Goal: Task Accomplishment & Management: Manage account settings

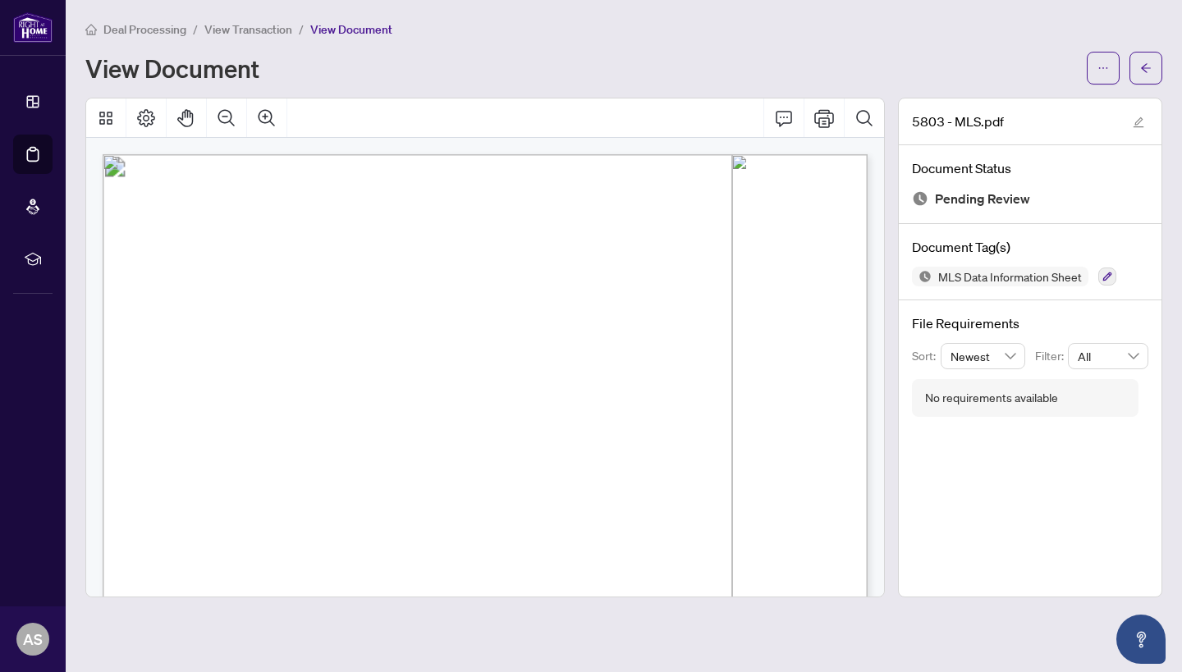
scroll to position [880, 0]
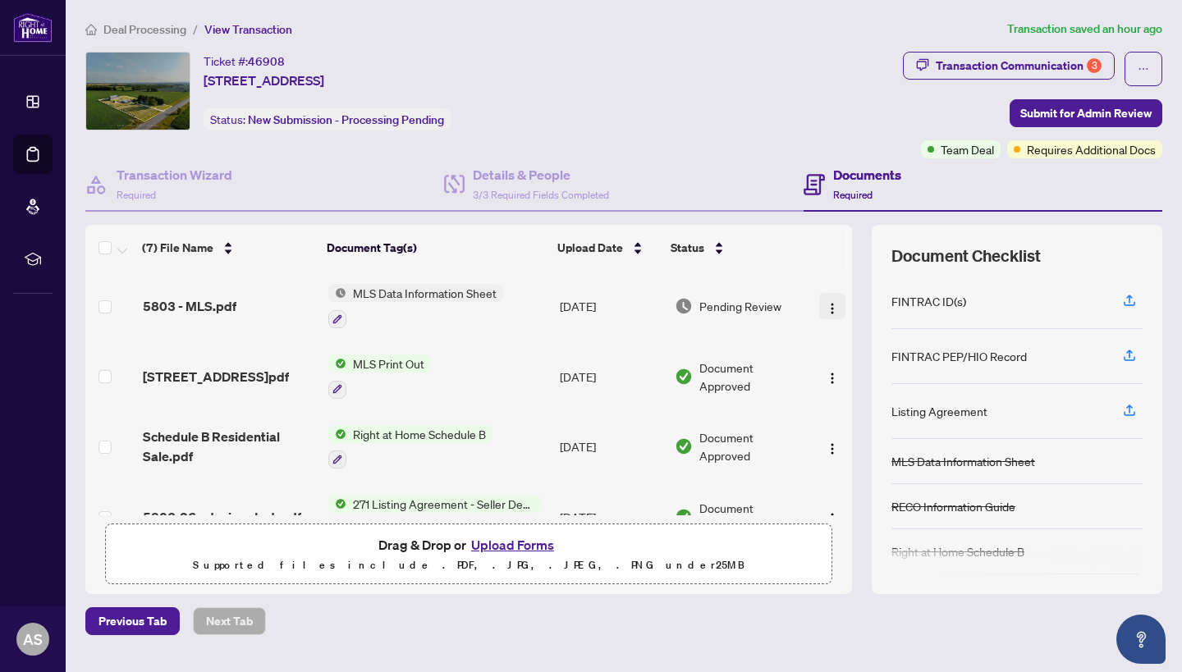
click at [828, 305] on img "button" at bounding box center [832, 308] width 13 height 13
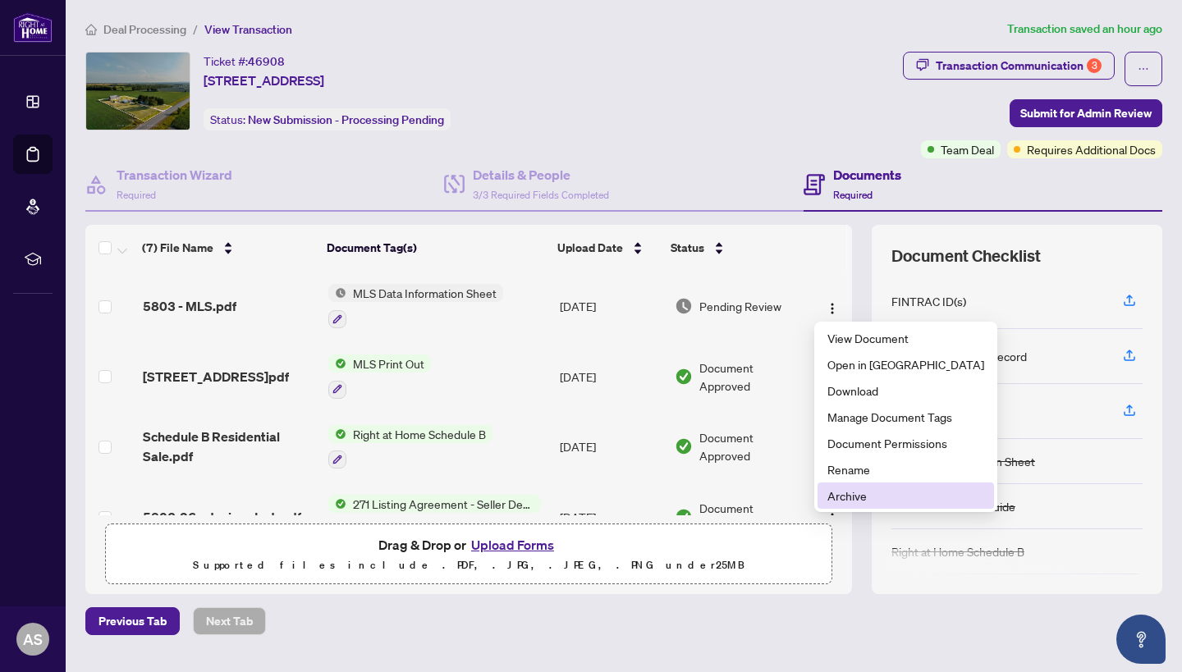
click at [859, 497] on span "Archive" at bounding box center [906, 496] width 157 height 18
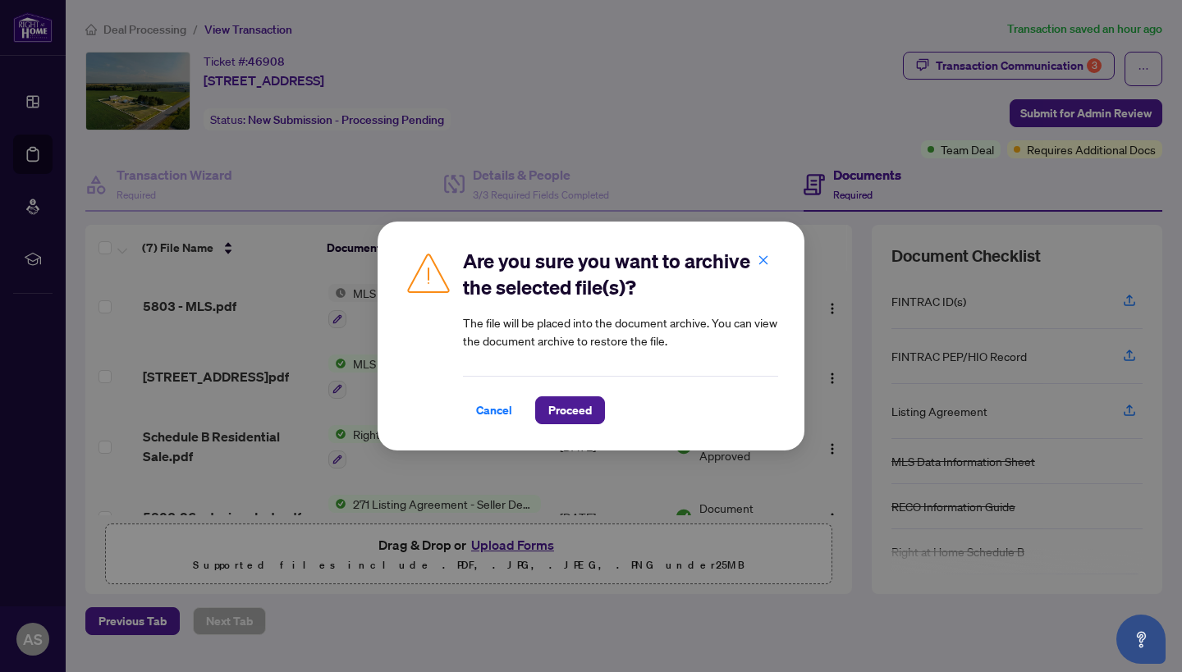
click at [589, 426] on div "Are you sure you want to archive the selected file(s)? The file will be placed …" at bounding box center [591, 336] width 427 height 229
click at [588, 413] on span "Proceed" at bounding box center [570, 410] width 44 height 26
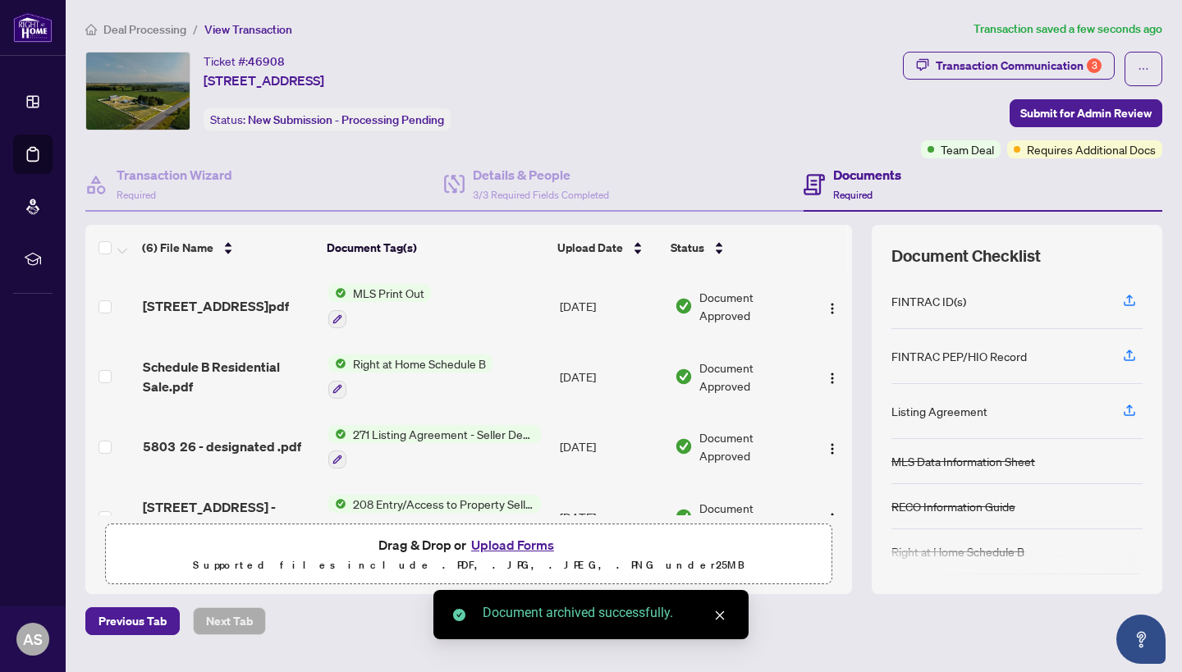
click at [518, 548] on button "Upload Forms" at bounding box center [512, 544] width 93 height 21
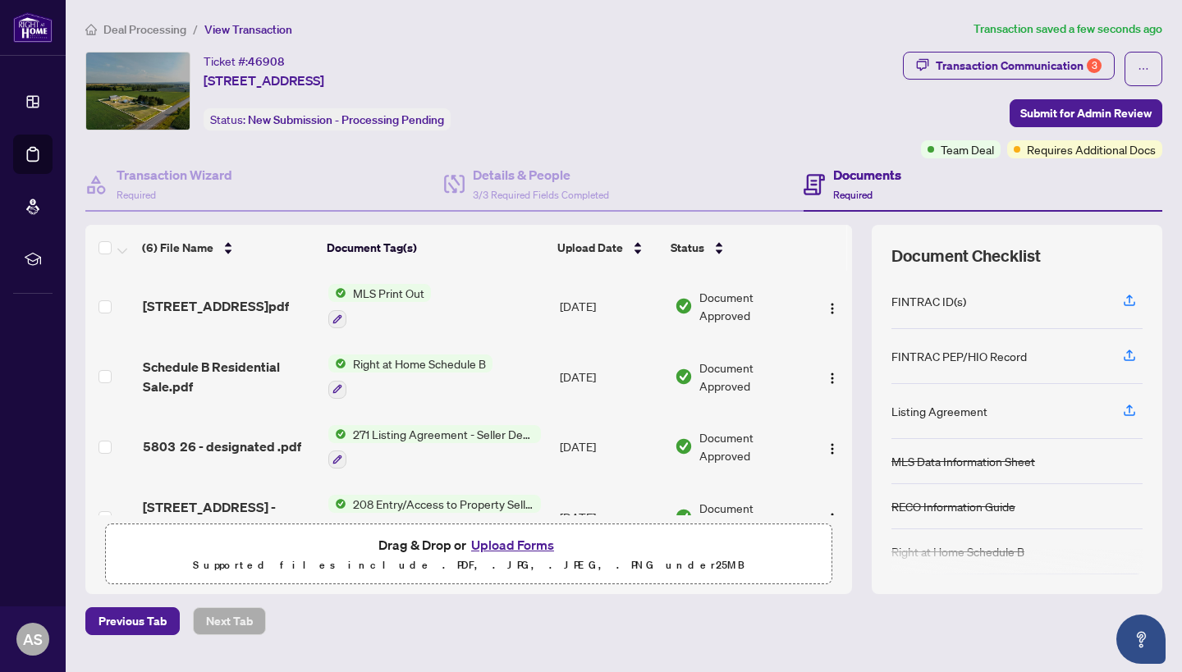
click at [485, 548] on button "Upload Forms" at bounding box center [512, 544] width 93 height 21
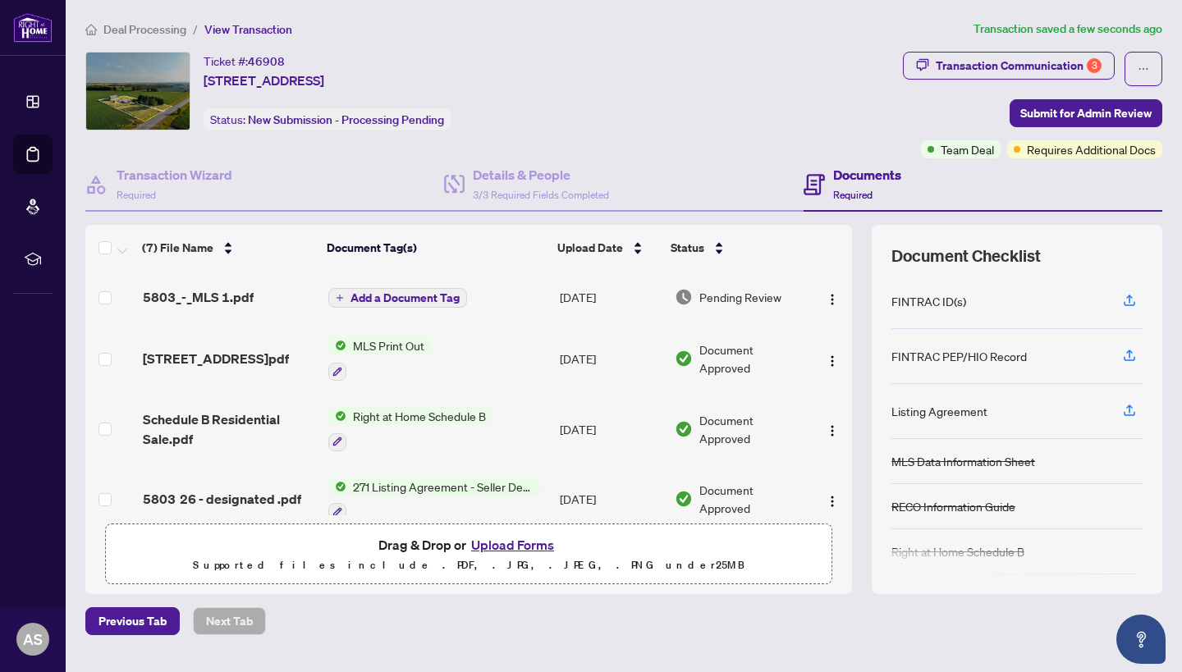
click at [442, 293] on span "Add a Document Tag" at bounding box center [405, 297] width 109 height 11
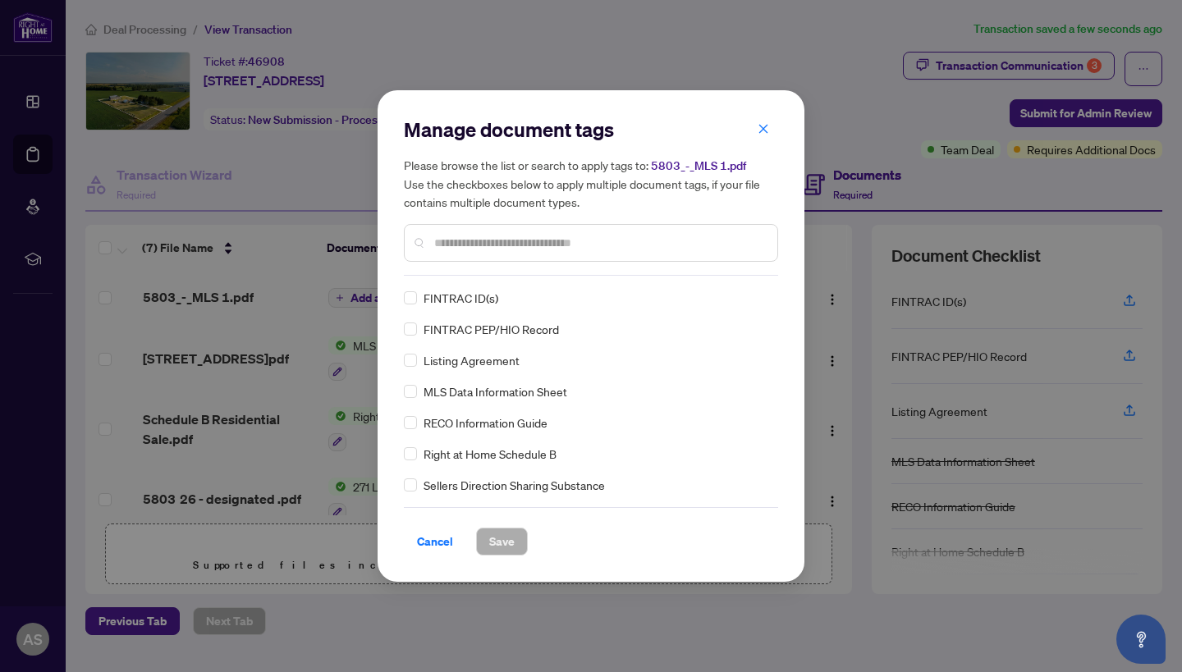
click at [490, 272] on div "Manage document tags Please browse the list or search to apply tags to: 5803_-_…" at bounding box center [591, 196] width 374 height 159
click at [498, 255] on div at bounding box center [591, 243] width 374 height 38
click at [498, 241] on input "text" at bounding box center [599, 243] width 330 height 18
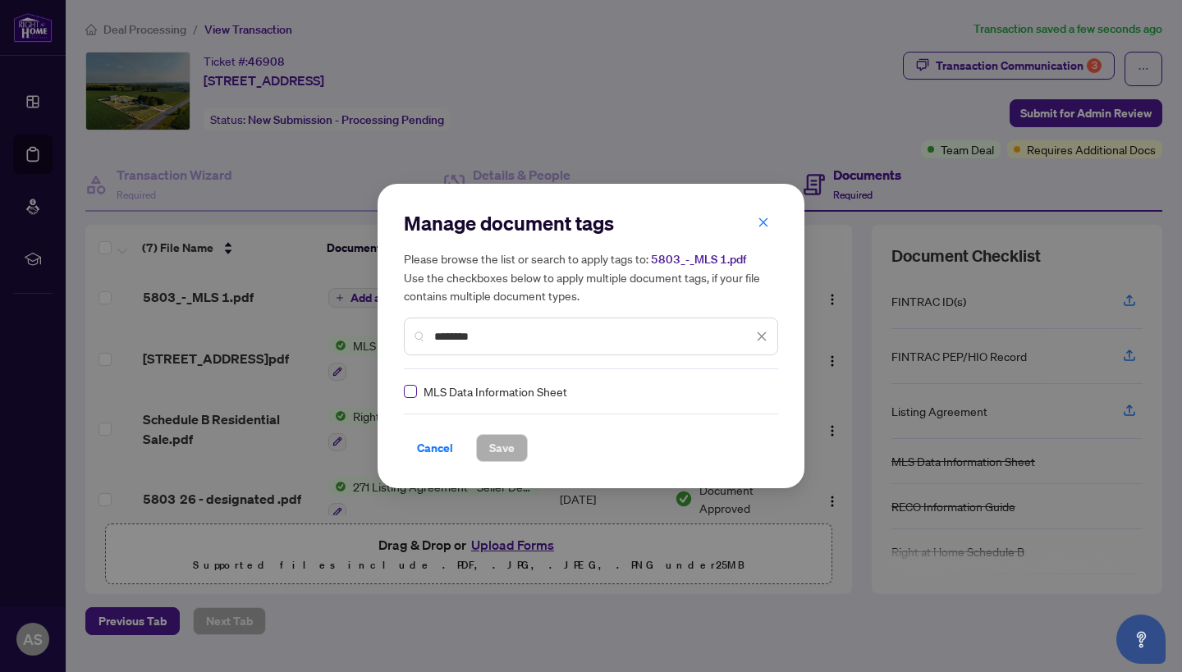
type input "********"
click at [516, 431] on div "Cancel Save" at bounding box center [591, 438] width 374 height 48
click at [517, 445] on button "Save" at bounding box center [502, 448] width 52 height 28
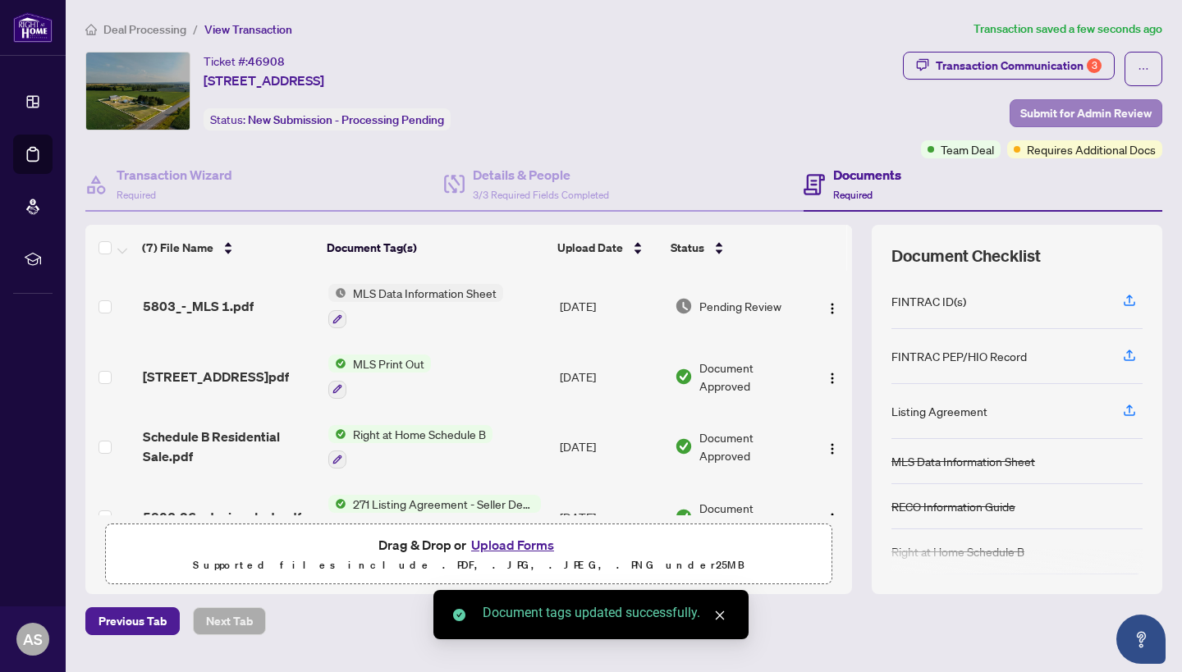
click at [1091, 111] on span "Submit for Admin Review" at bounding box center [1085, 113] width 131 height 26
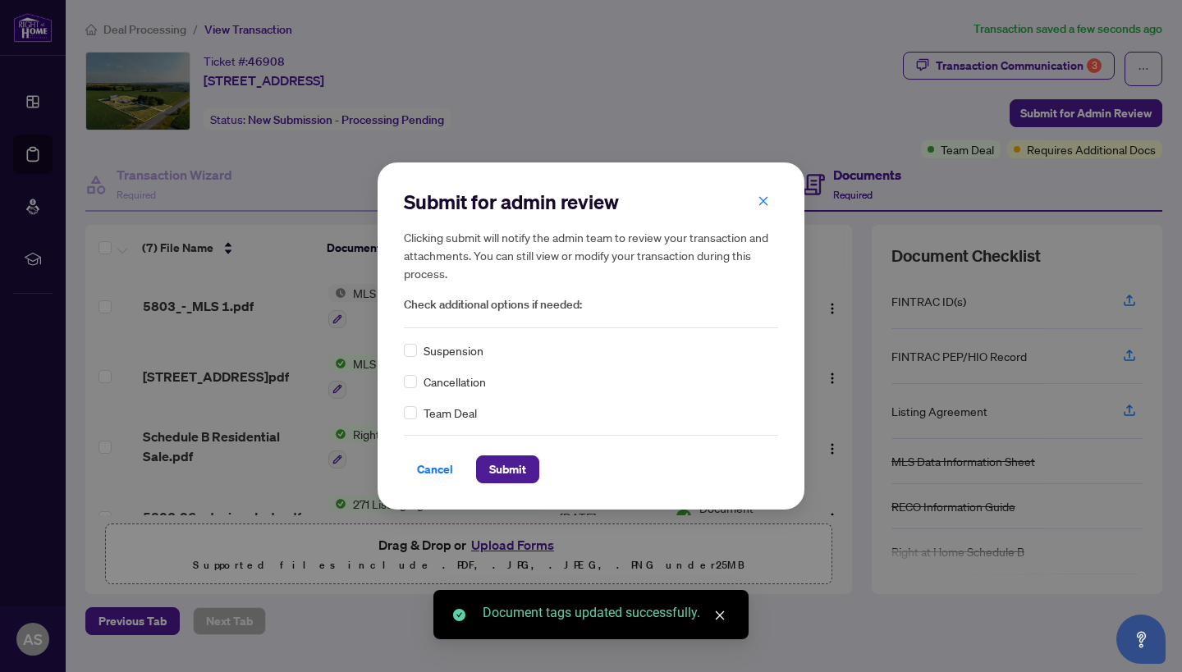
click at [433, 421] on span "Team Deal" at bounding box center [450, 413] width 53 height 18
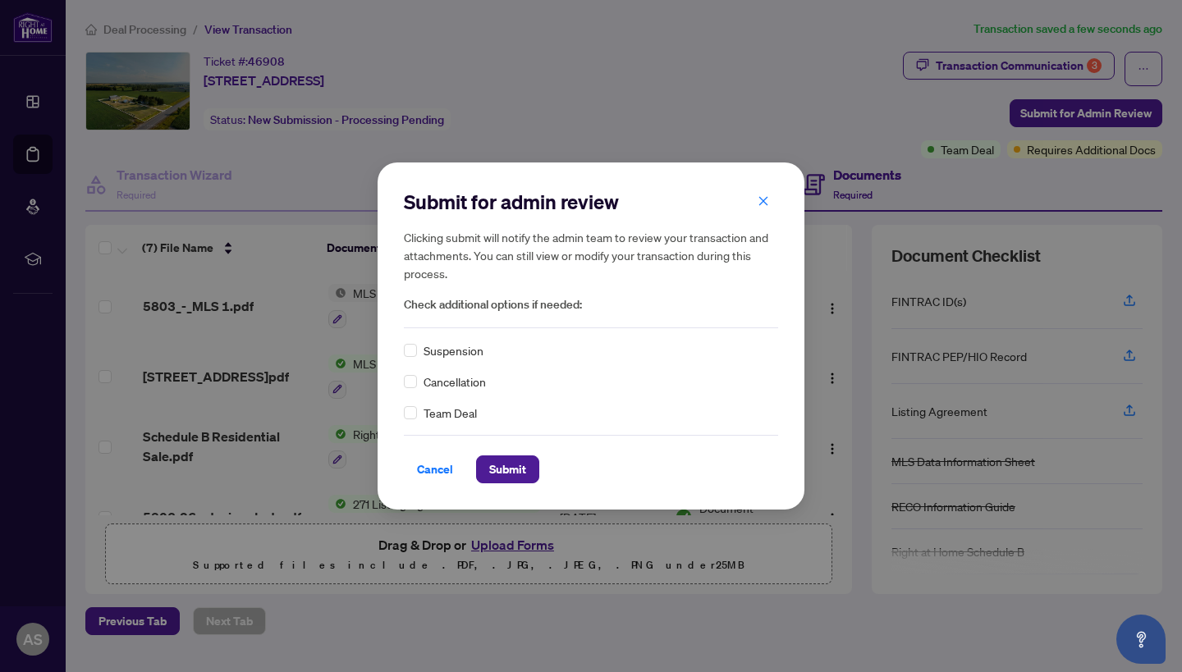
click at [403, 417] on div "Submit for admin review Clicking submit will notify the admin team to review yo…" at bounding box center [591, 336] width 427 height 347
click at [403, 415] on div "Submit for admin review Clicking submit will notify the admin team to review yo…" at bounding box center [591, 336] width 427 height 347
click at [413, 417] on span at bounding box center [410, 412] width 13 height 13
click at [488, 475] on button "Submit" at bounding box center [507, 470] width 63 height 28
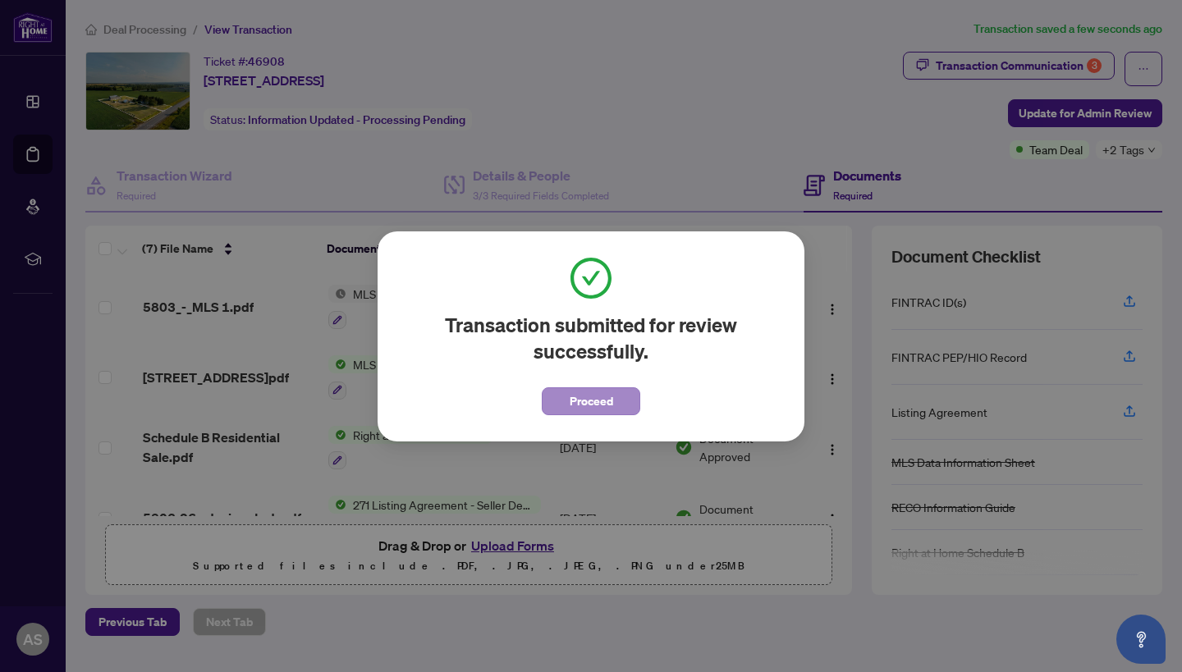
click at [599, 404] on span "Proceed" at bounding box center [592, 401] width 44 height 26
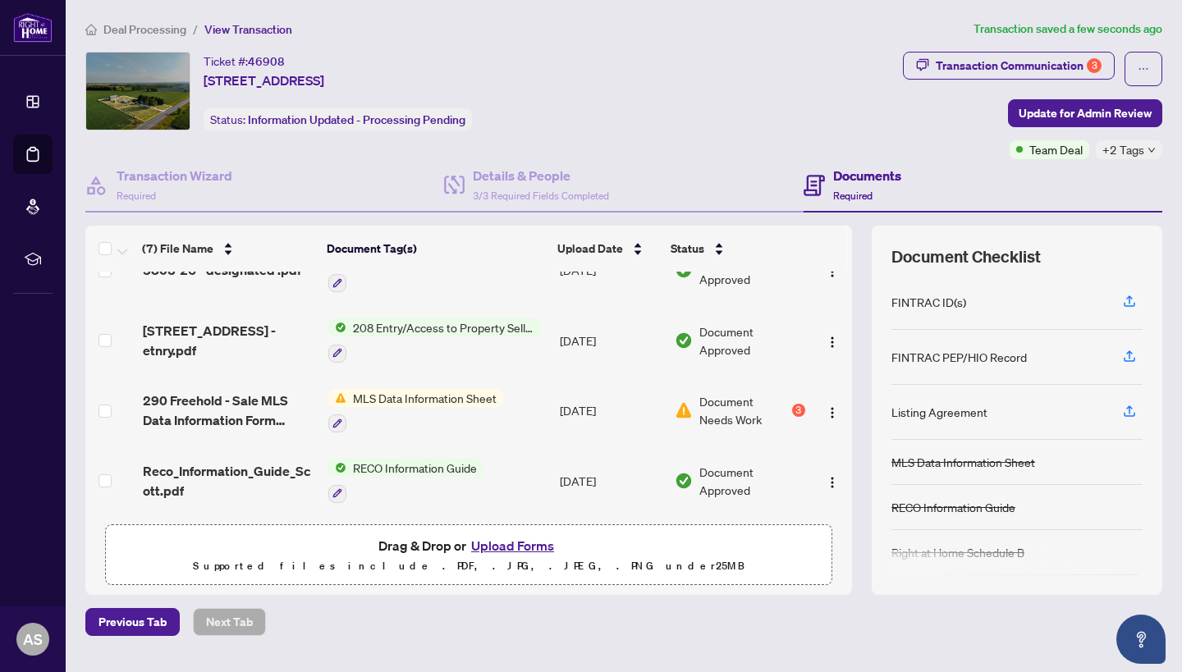
scroll to position [255, 0]
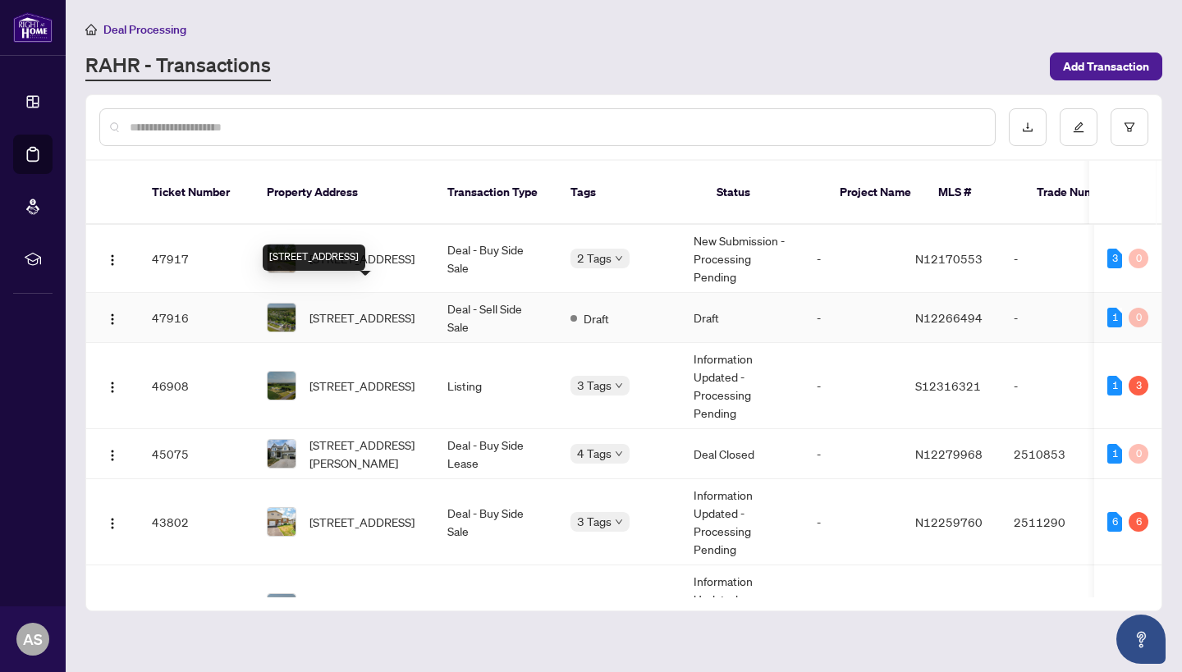
click at [401, 309] on span "[STREET_ADDRESS]" at bounding box center [362, 318] width 105 height 18
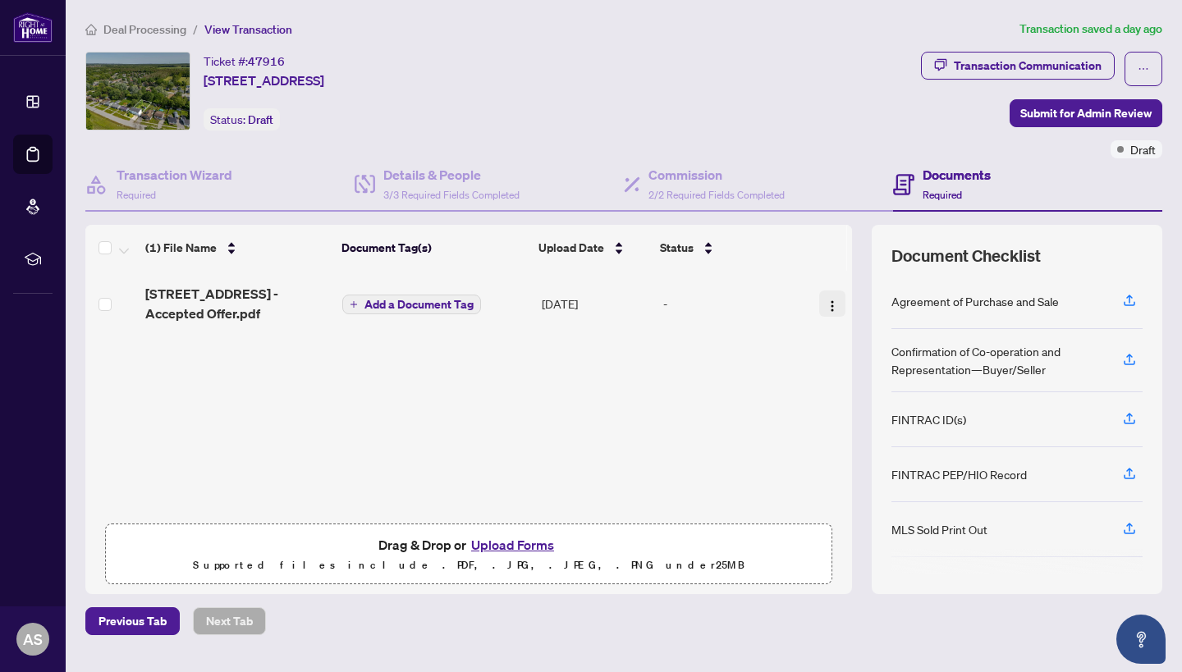
click at [827, 302] on img "button" at bounding box center [832, 306] width 13 height 13
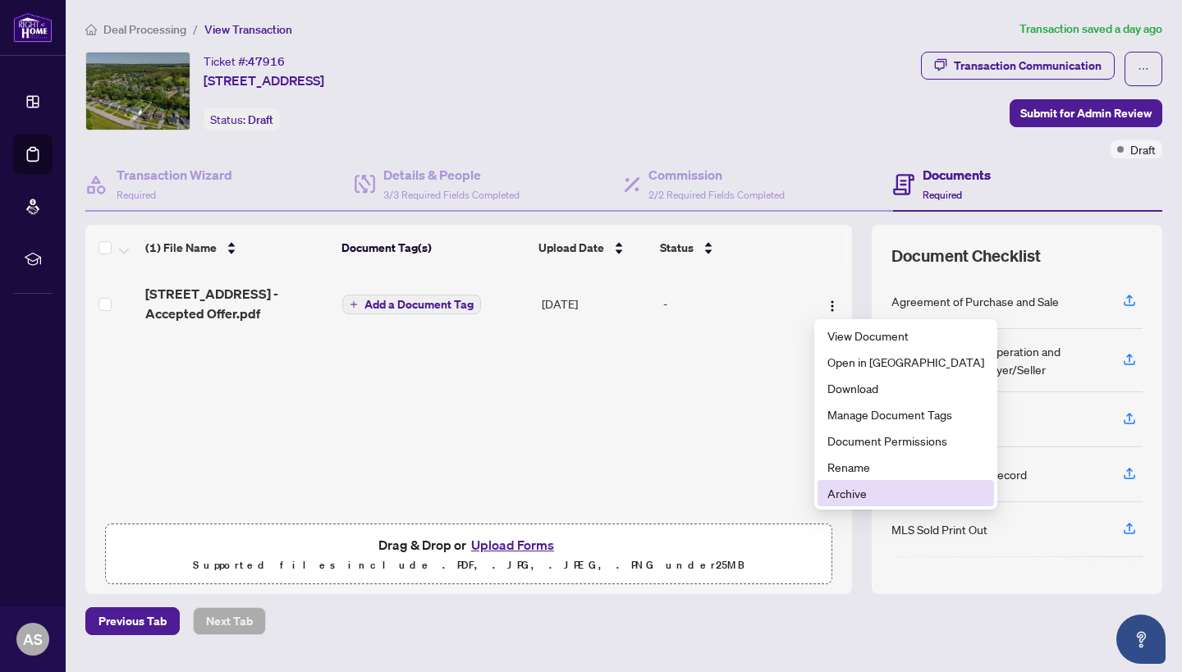
click at [874, 489] on span "Archive" at bounding box center [906, 493] width 157 height 18
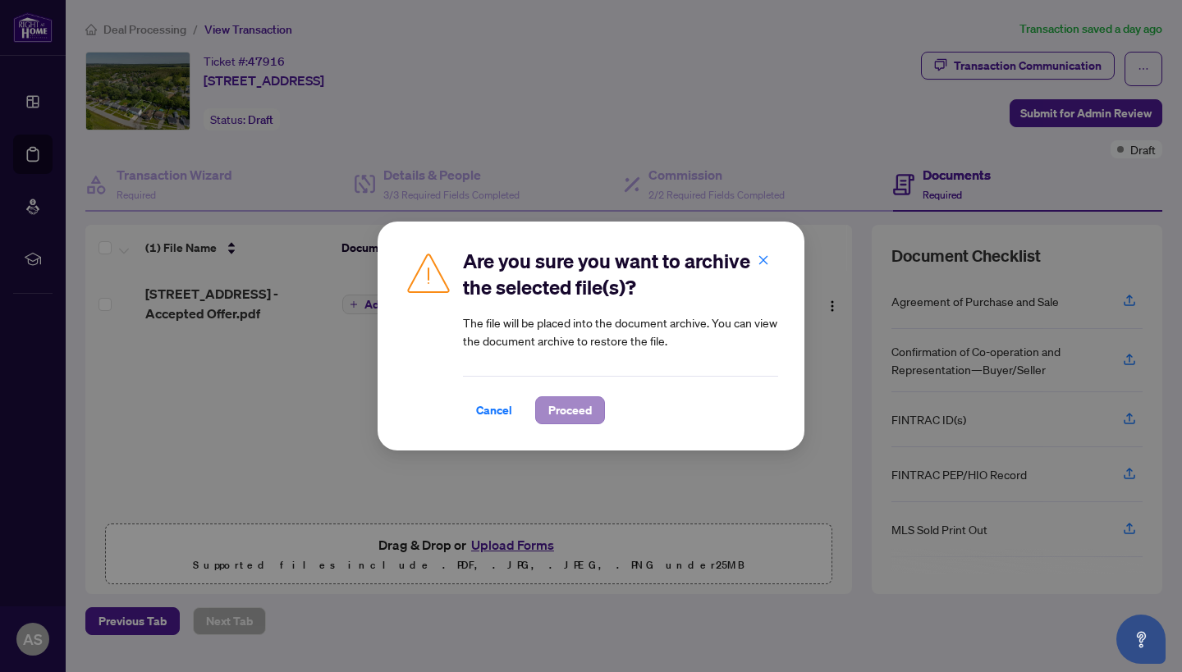
click at [571, 416] on span "Proceed" at bounding box center [570, 410] width 44 height 26
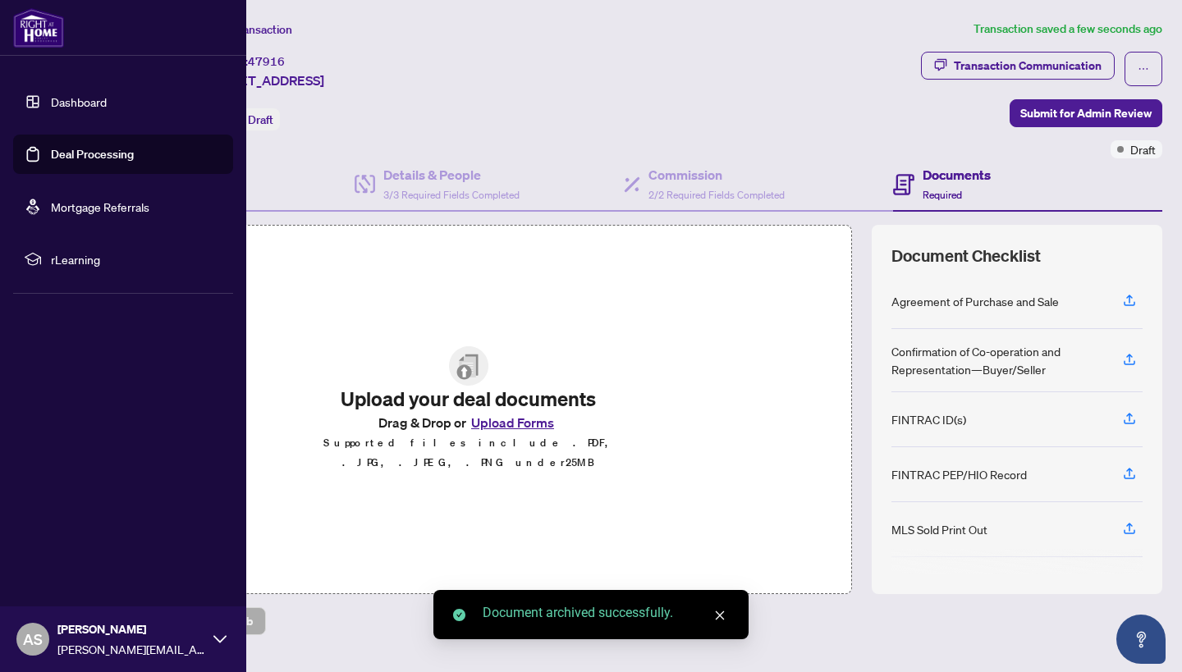
drag, startPoint x: 32, startPoint y: 156, endPoint x: 48, endPoint y: 164, distance: 18.4
click at [51, 162] on link "Deal Processing" at bounding box center [92, 154] width 83 height 15
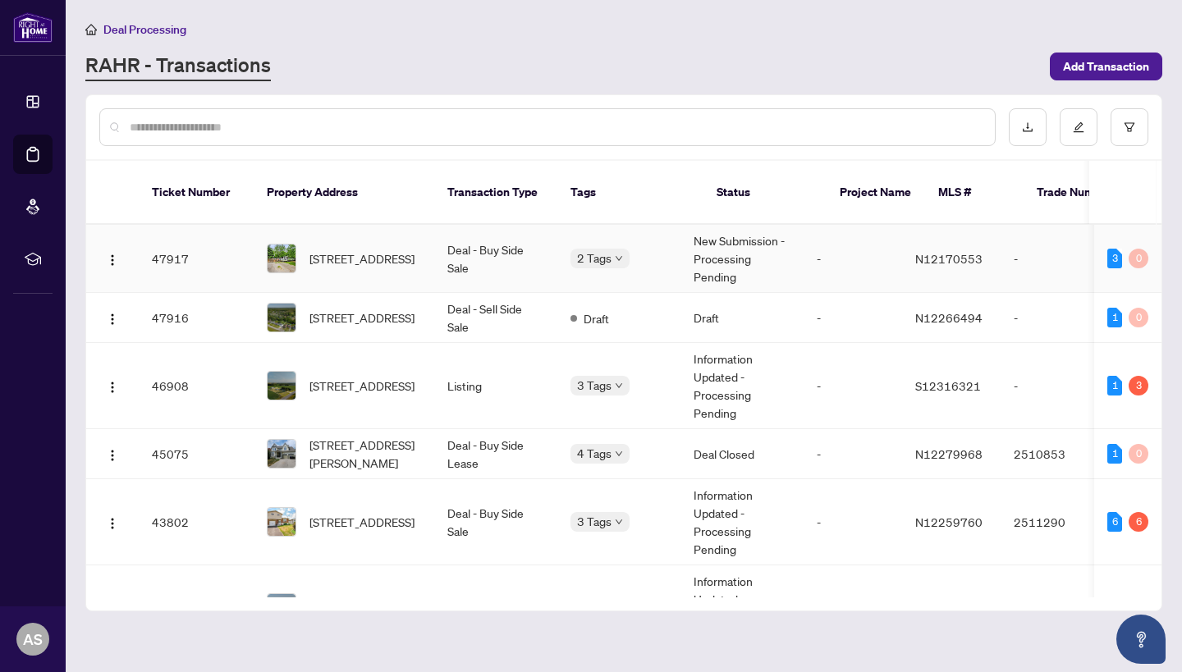
click at [499, 228] on td "Deal - Buy Side Sale" at bounding box center [495, 259] width 123 height 68
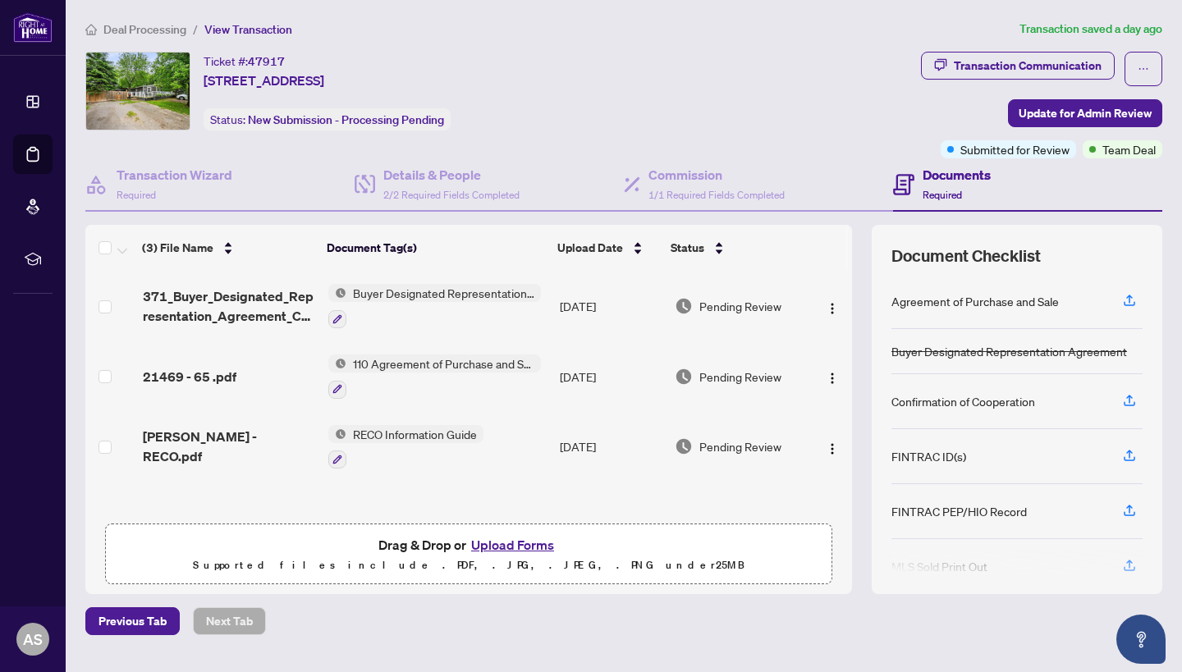
click at [505, 543] on button "Upload Forms" at bounding box center [512, 544] width 93 height 21
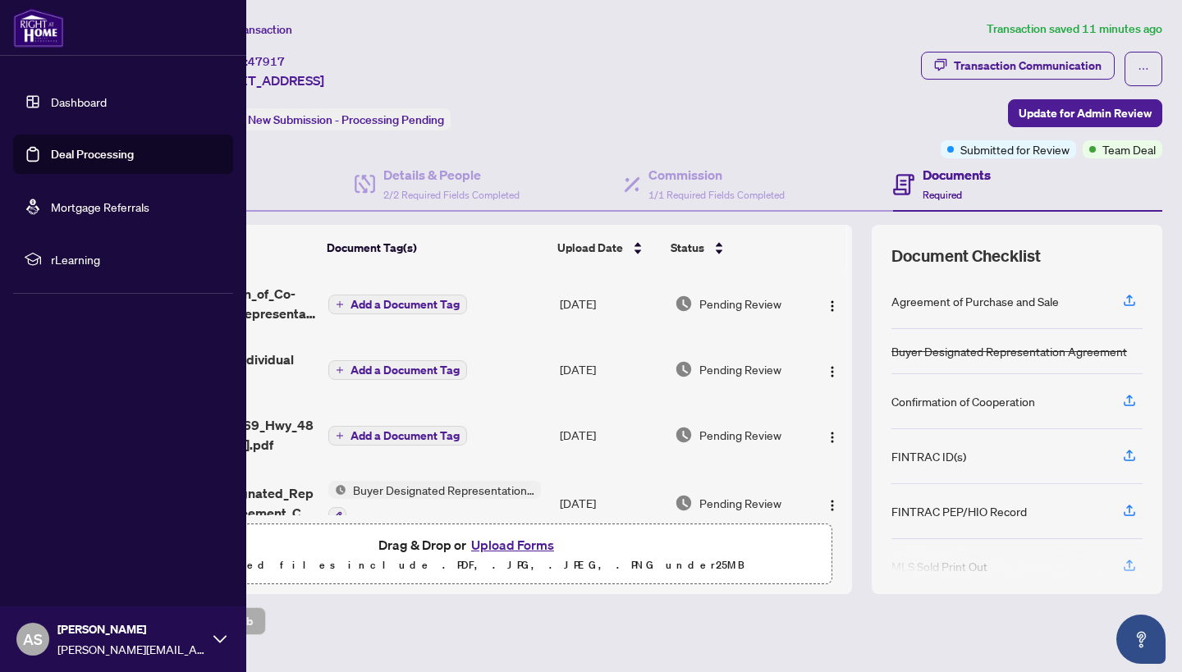
click at [51, 162] on link "Deal Processing" at bounding box center [92, 154] width 83 height 15
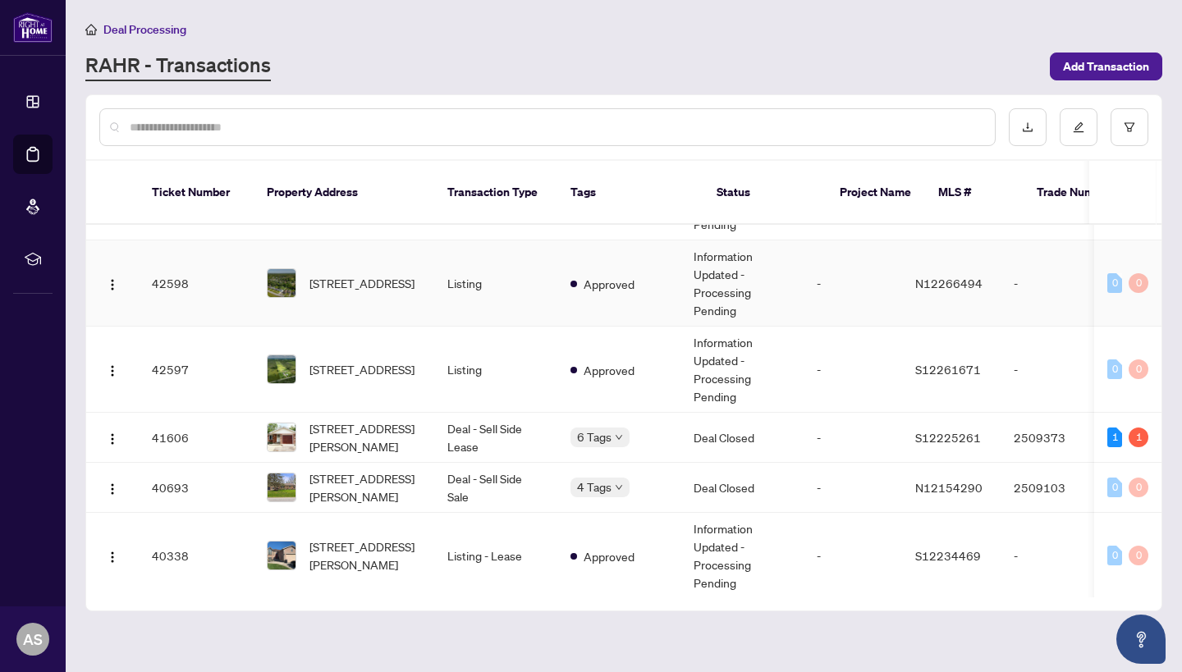
scroll to position [330, 0]
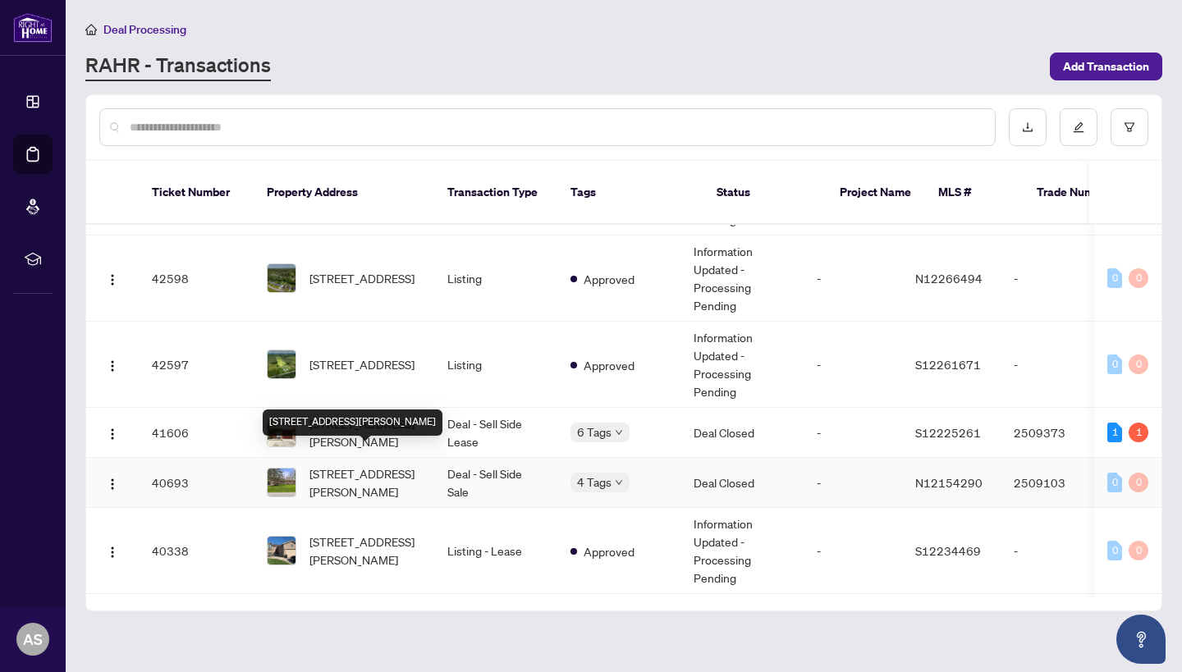
click at [391, 465] on span "[STREET_ADDRESS][PERSON_NAME]" at bounding box center [366, 483] width 112 height 36
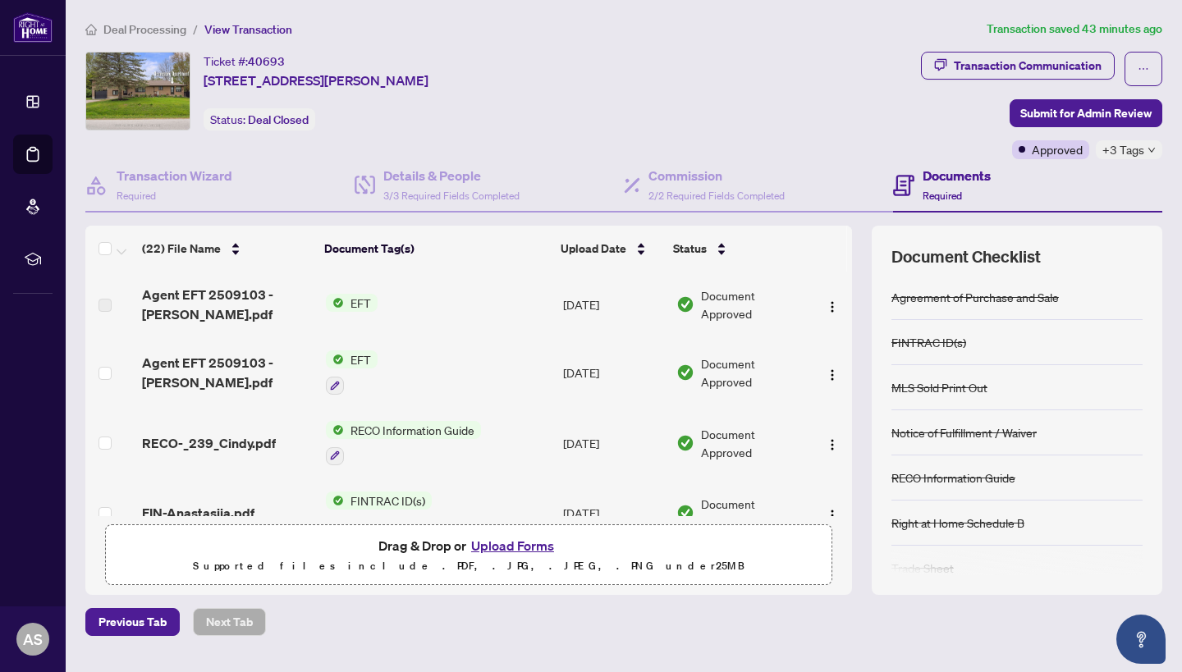
click at [359, 360] on span "EFT" at bounding box center [361, 360] width 34 height 18
click at [227, 360] on span "Agent EFT 2509103 - Arianna.pdf" at bounding box center [227, 372] width 171 height 39
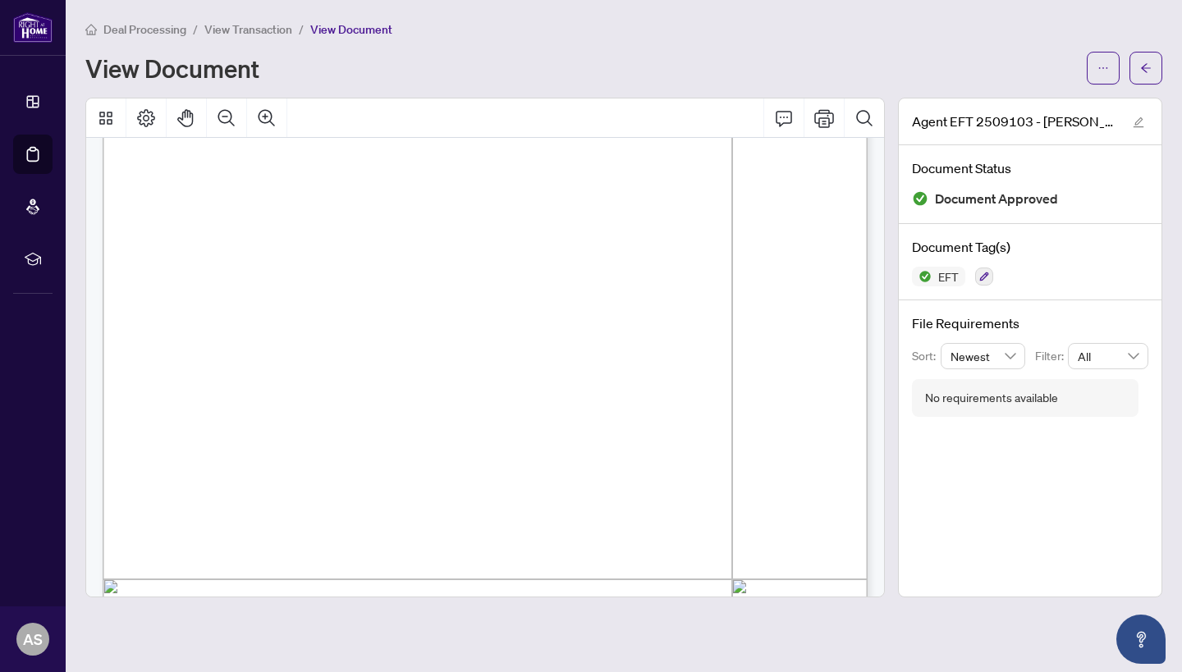
scroll to position [94, 0]
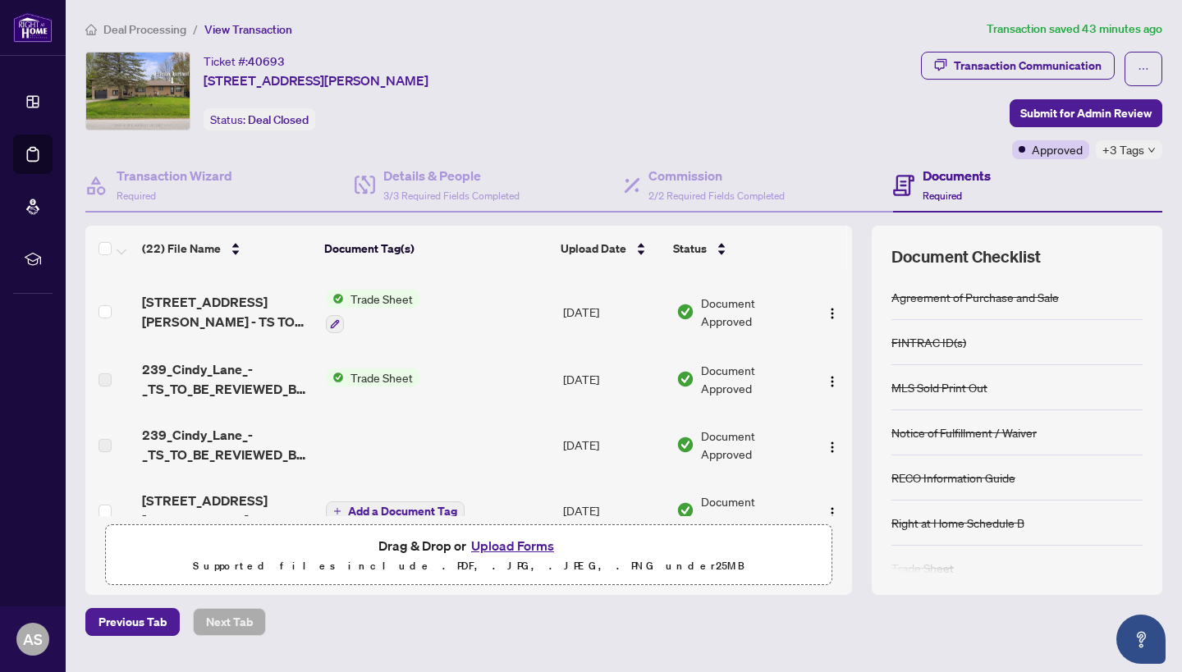
scroll to position [554, 0]
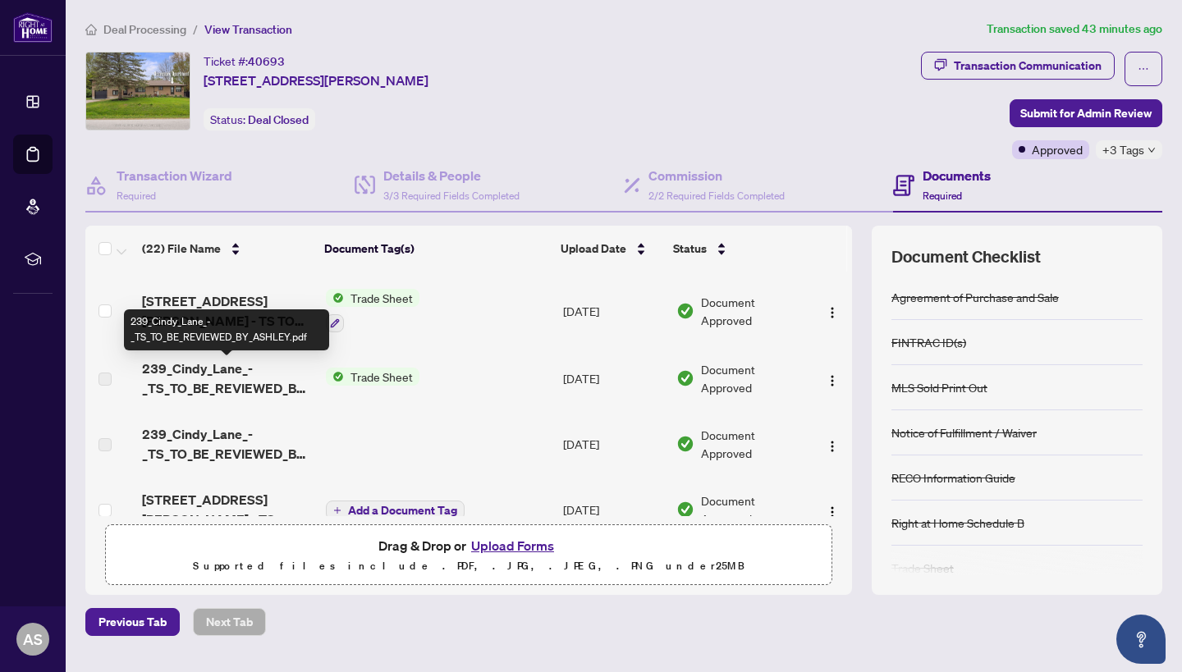
click at [216, 388] on span "239_Cindy_Lane_-_TS_TO_BE_REVIEWED_BY_ASHLEY.pdf" at bounding box center [227, 378] width 171 height 39
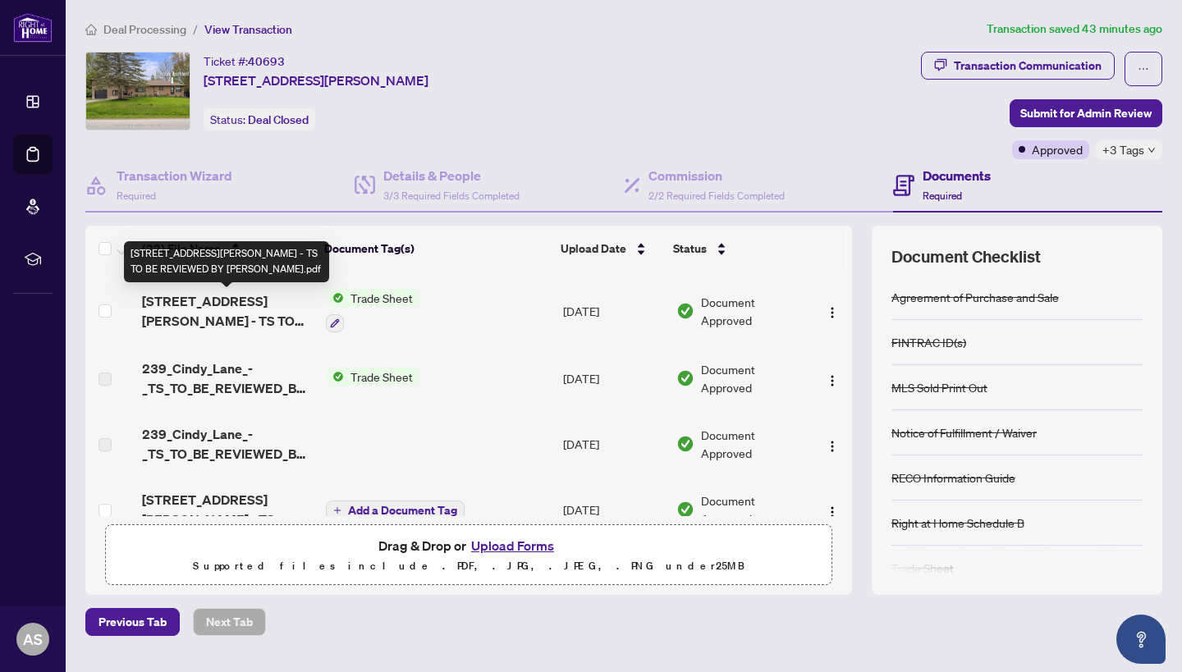
click at [215, 305] on span "239 Cindy Lane - TS TO BE REVIEWED BY ARIANNA.pdf" at bounding box center [227, 310] width 171 height 39
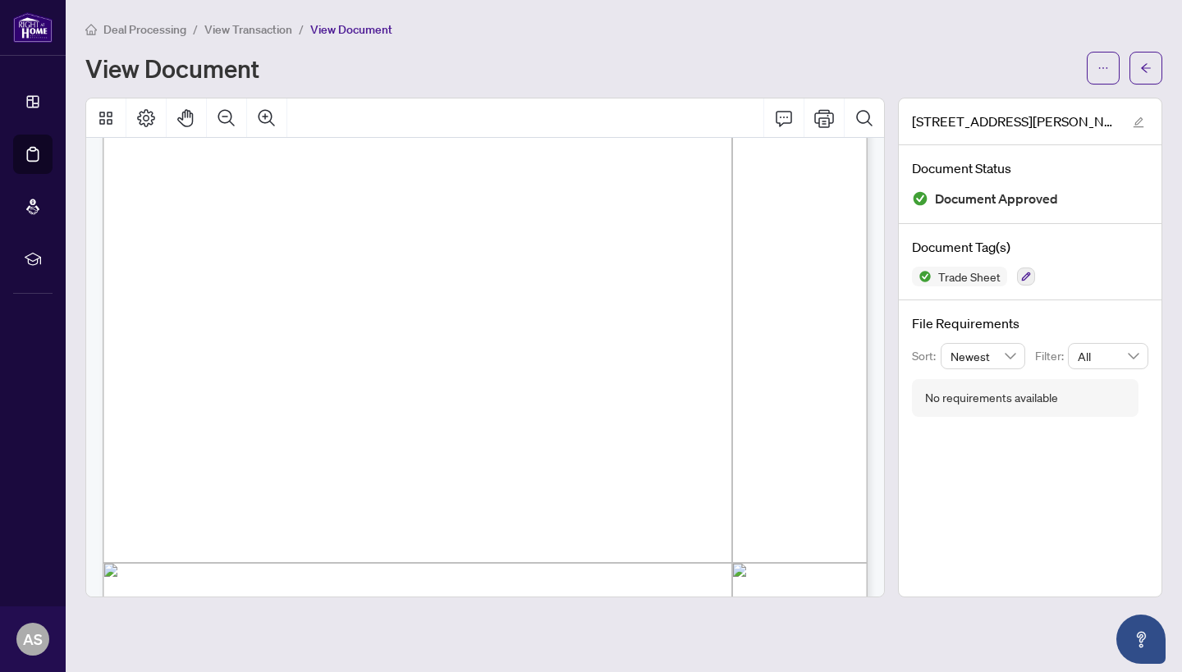
scroll to position [222, 0]
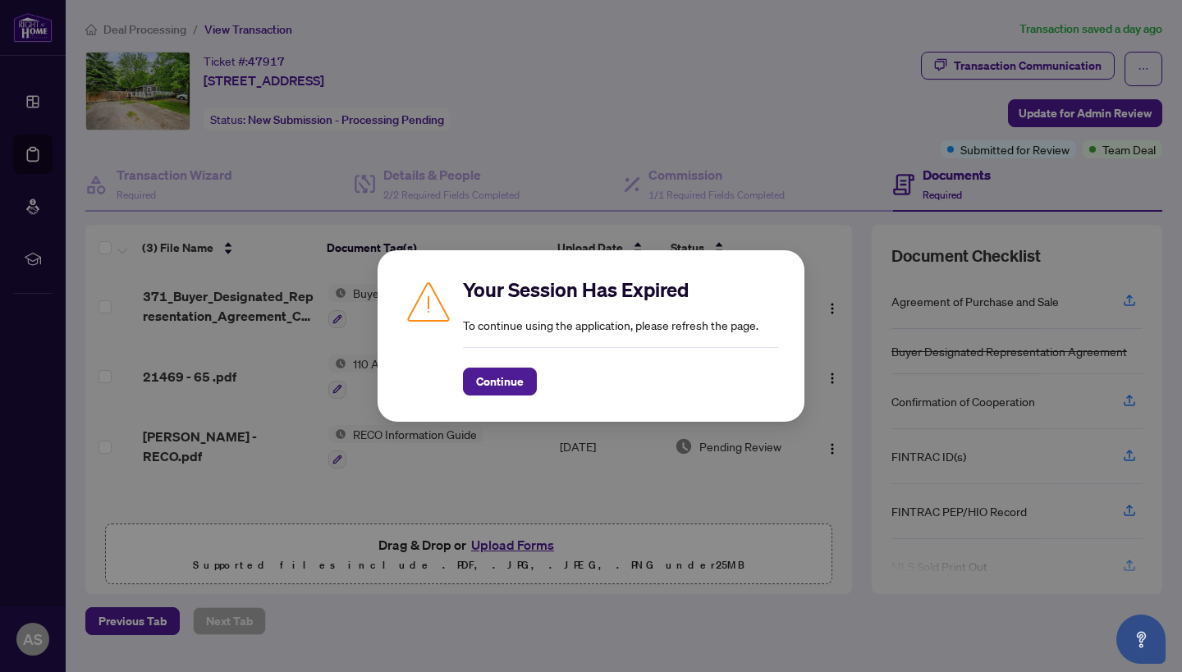
click at [478, 389] on span "Continue" at bounding box center [500, 382] width 48 height 26
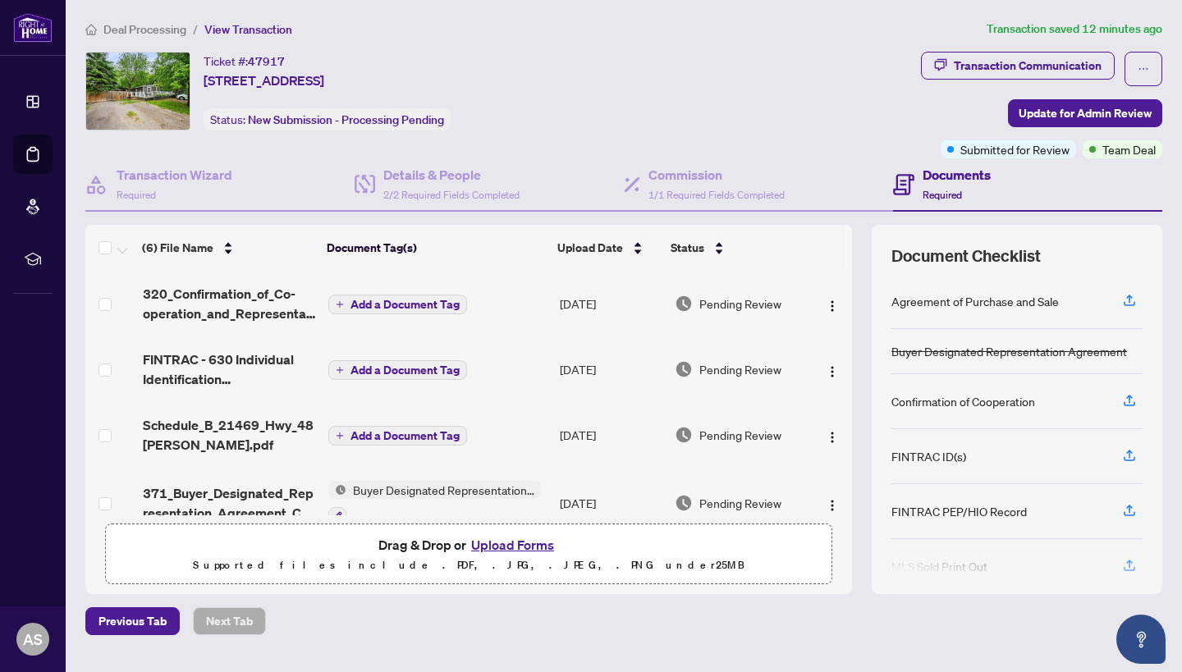
click at [253, 306] on span "320_Confirmation_of_Co-operation_and_Representation_-[PERSON_NAME].pdf" at bounding box center [229, 303] width 172 height 39
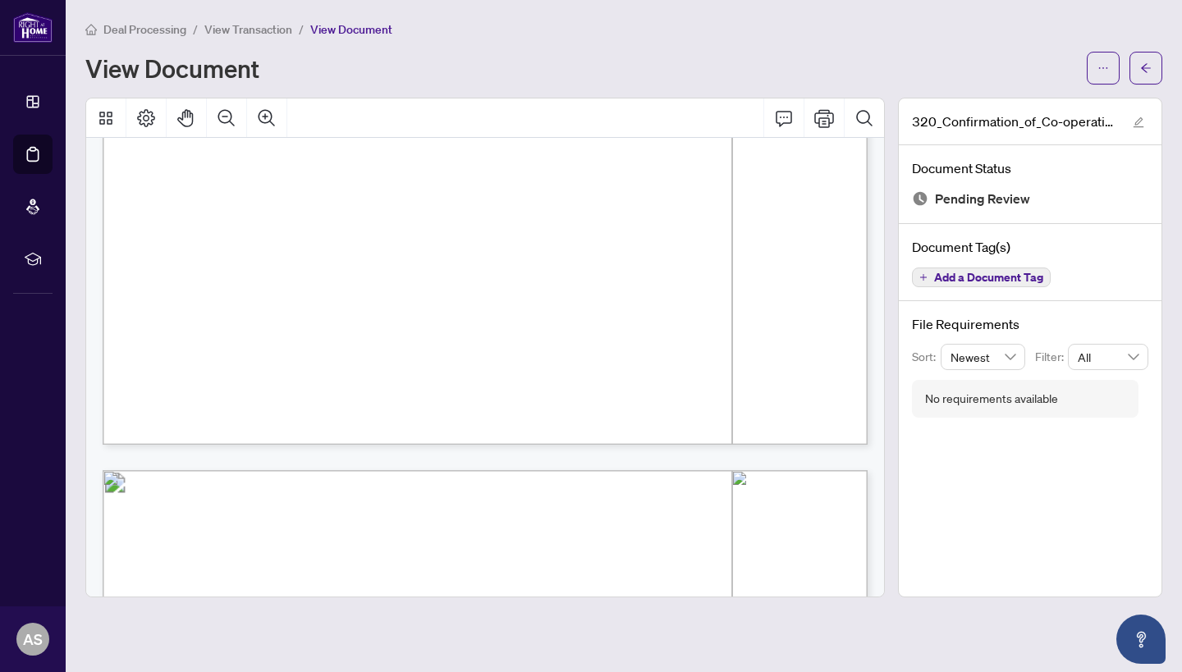
scroll to position [705, 0]
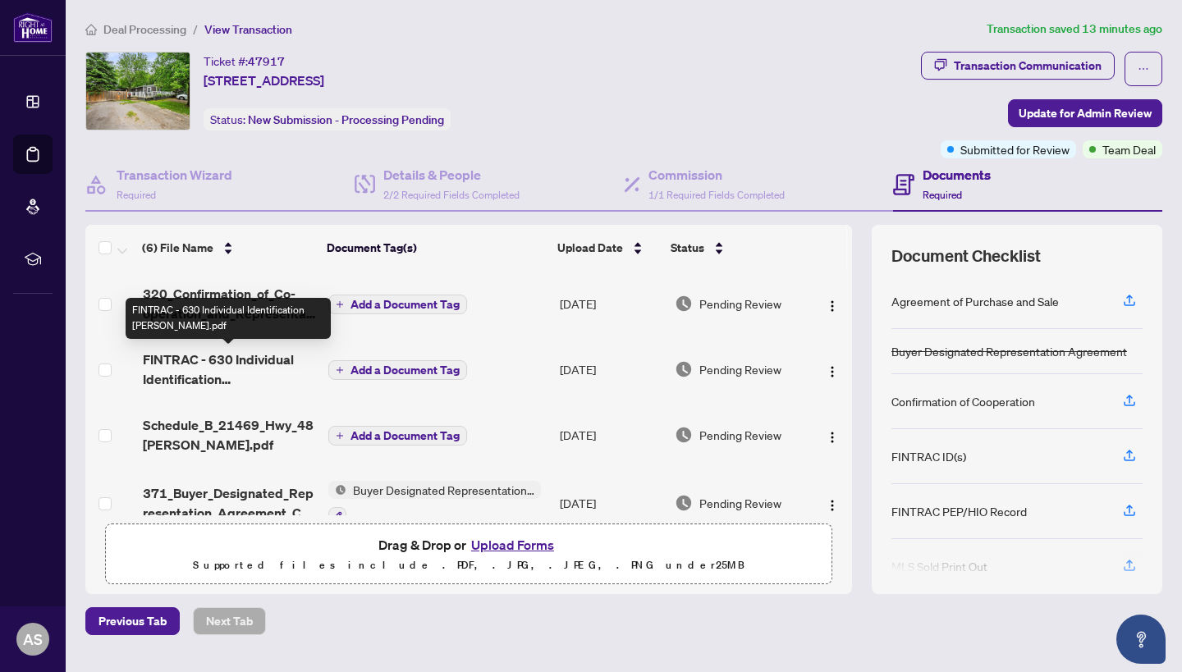
click at [243, 376] on span "FINTRAC - 630 Individual Identification [PERSON_NAME].pdf" at bounding box center [229, 369] width 172 height 39
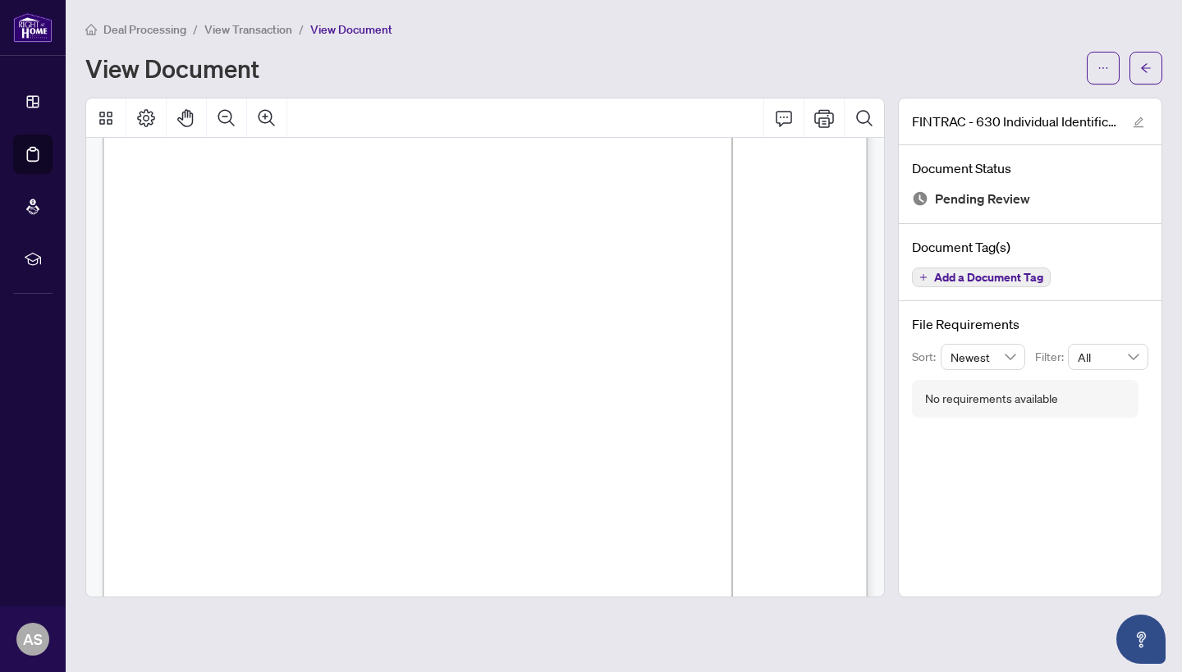
scroll to position [149, 0]
drag, startPoint x: 457, startPoint y: 401, endPoint x: 404, endPoint y: 401, distance: 53.4
click at [404, 5] on p "Individual Identification Information Record Form 630 for use in the Province o…" at bounding box center [685, 5] width 1165 height 0
click at [392, 401] on span "4. Nature of Principal Business or Occupation:" at bounding box center [273, 403] width 237 height 13
drag, startPoint x: 404, startPoint y: 401, endPoint x: 482, endPoint y: 401, distance: 78.0
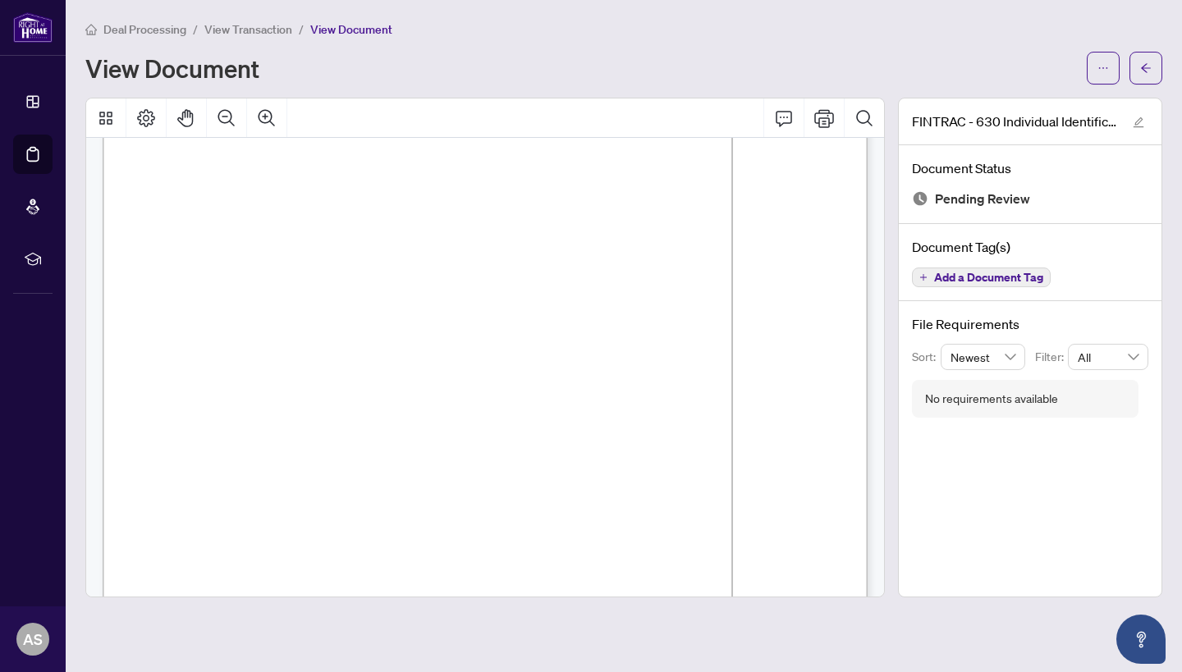
click at [482, 5] on p "Individual Identification Information Record Form 630 for use in the Province o…" at bounding box center [685, 5] width 1165 height 0
click at [482, 401] on span "Retired (Previously Warehouse Manager)" at bounding box center [534, 399] width 256 height 12
drag, startPoint x: 462, startPoint y: 399, endPoint x: 663, endPoint y: 397, distance: 200.3
click at [663, 397] on span "Retired (Previously Warehouse Manager)" at bounding box center [534, 399] width 256 height 12
click at [286, 388] on span "August 3, 1962" at bounding box center [265, 384] width 40 height 12
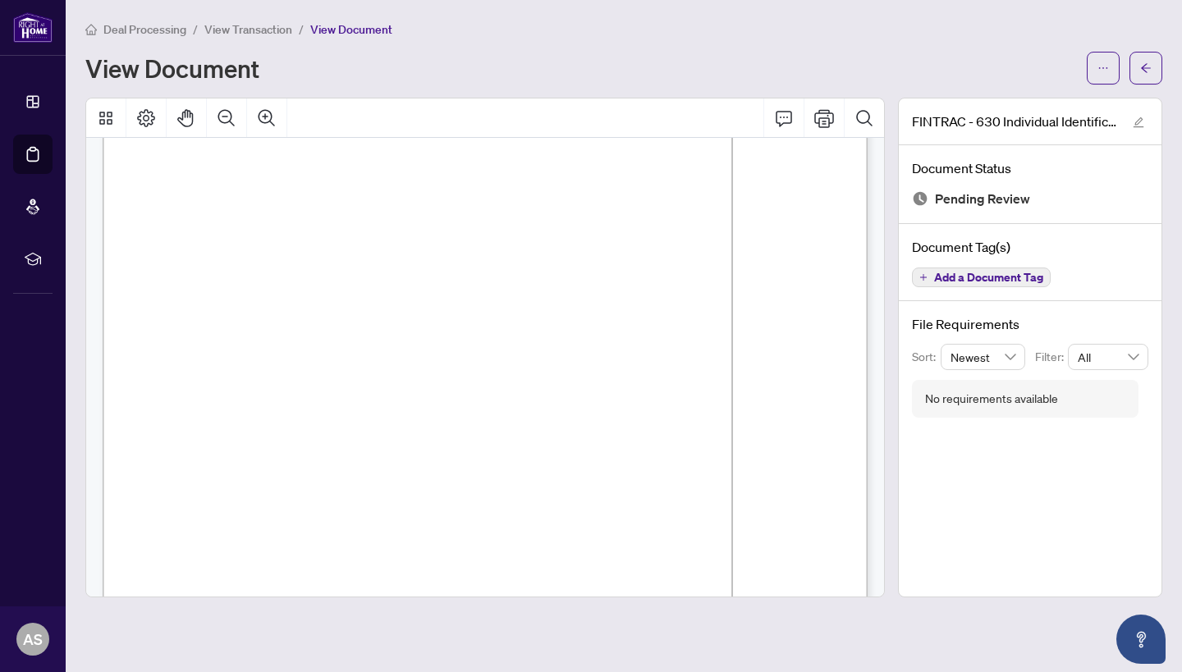
drag, startPoint x: 677, startPoint y: 403, endPoint x: 464, endPoint y: 401, distance: 213.5
click at [463, 401] on span "Retired (Previously Warehouse Manager)" at bounding box center [534, 399] width 256 height 12
click at [464, 401] on span "Retired (Previously Warehouse Manager)" at bounding box center [534, 399] width 256 height 12
drag, startPoint x: 464, startPoint y: 401, endPoint x: 681, endPoint y: 398, distance: 216.8
click at [663, 398] on span "Retired (Previously Warehouse Manager)" at bounding box center [534, 399] width 256 height 12
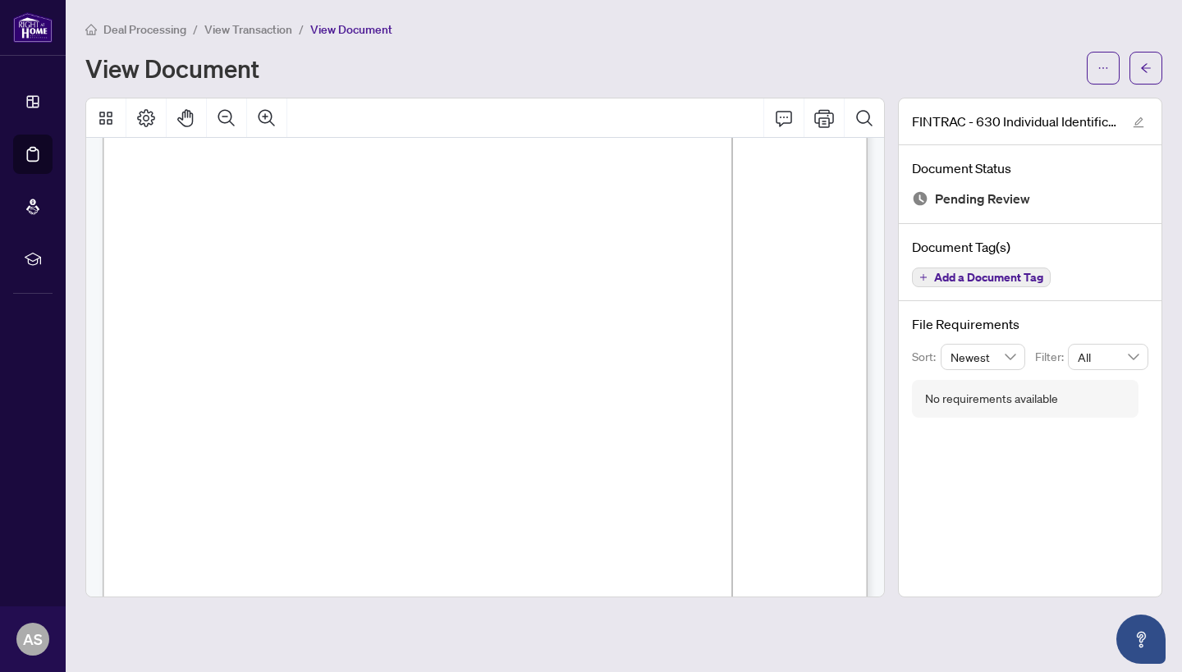
click at [663, 398] on span "Retired (Previously Warehouse Manager)" at bounding box center [534, 399] width 256 height 12
drag, startPoint x: 681, startPoint y: 398, endPoint x: 466, endPoint y: 398, distance: 214.3
click at [466, 398] on span "Retired (Previously Warehouse Manager)" at bounding box center [534, 399] width 256 height 12
drag, startPoint x: 456, startPoint y: 398, endPoint x: 718, endPoint y: 394, distance: 261.1
click at [663, 394] on span "Retired (Previously Warehouse Manager)" at bounding box center [534, 399] width 256 height 12
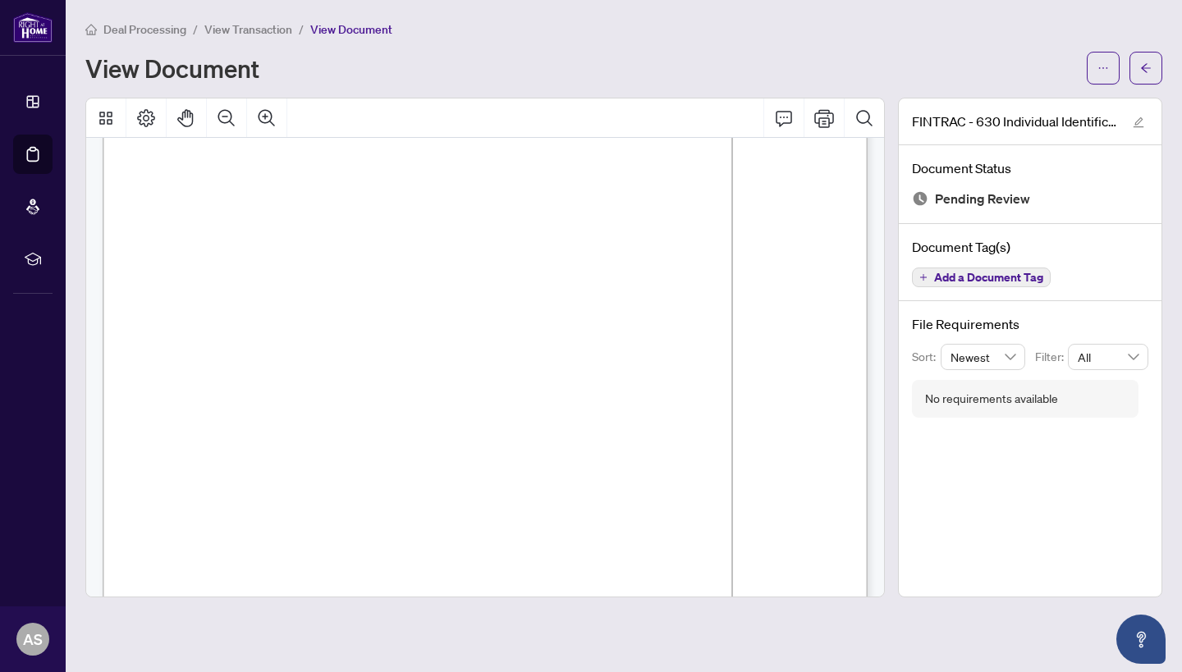
click at [663, 394] on span "Retired (Previously Warehouse Manager)" at bounding box center [534, 399] width 256 height 12
drag, startPoint x: 696, startPoint y: 397, endPoint x: 459, endPoint y: 397, distance: 237.3
click at [459, 397] on span "Retired (Previously Warehouse Manager)" at bounding box center [534, 399] width 256 height 12
drag, startPoint x: 459, startPoint y: 397, endPoint x: 687, endPoint y: 399, distance: 228.2
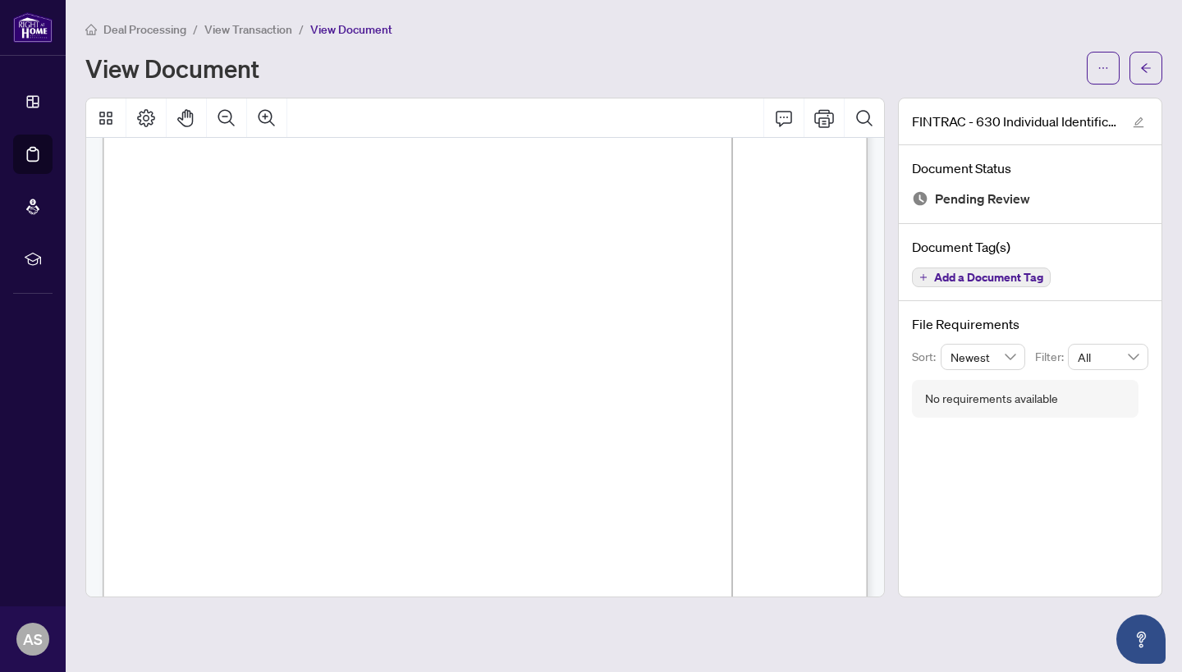
click at [663, 399] on span "Retired (Previously Warehouse Manager)" at bounding box center [534, 399] width 256 height 12
drag, startPoint x: 687, startPoint y: 399, endPoint x: 460, endPoint y: 397, distance: 227.4
click at [460, 397] on span "Retired (Previously Warehouse Manager)" at bounding box center [534, 399] width 256 height 12
click at [663, 401] on span "Retired (Previously Warehouse Manager)" at bounding box center [534, 399] width 256 height 12
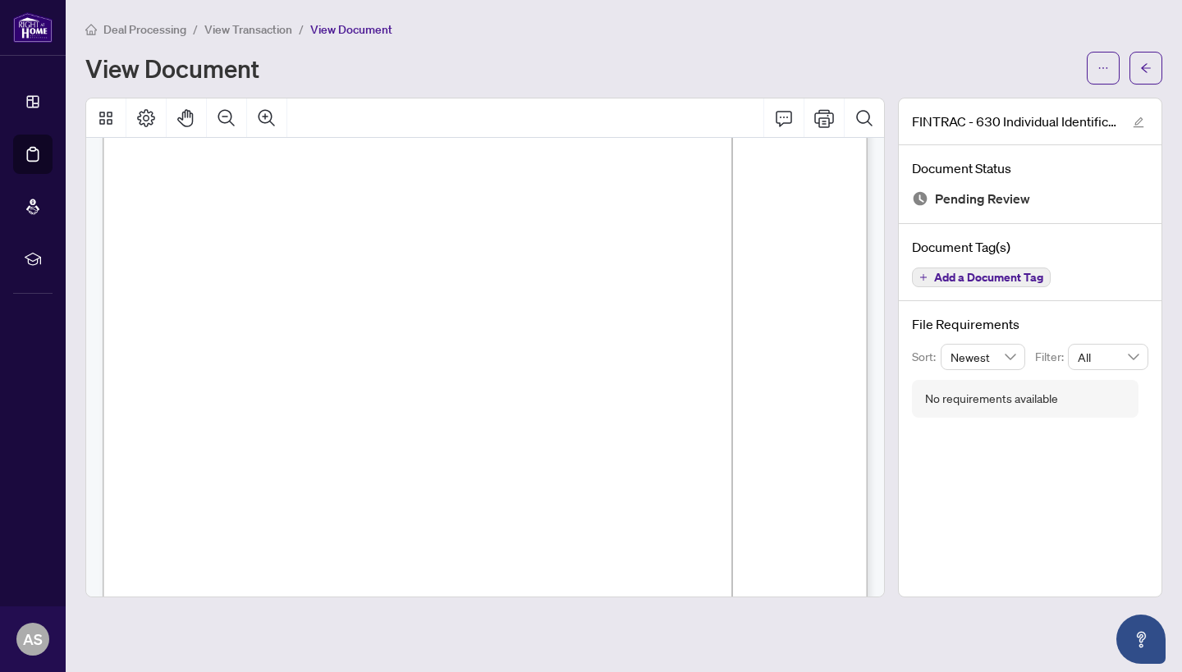
drag, startPoint x: 683, startPoint y: 391, endPoint x: 593, endPoint y: 419, distance: 94.5
click at [583, 5] on p "Individual Identification Information Record Form 630 for use in the Province o…" at bounding box center [685, 5] width 1165 height 0
click at [599, 402] on span "Retired (Previously Warehouse Manager)" at bounding box center [534, 399] width 256 height 12
drag, startPoint x: 681, startPoint y: 394, endPoint x: 461, endPoint y: 401, distance: 220.9
click at [461, 401] on span "Retired (Previously Warehouse Manager)" at bounding box center [534, 399] width 256 height 12
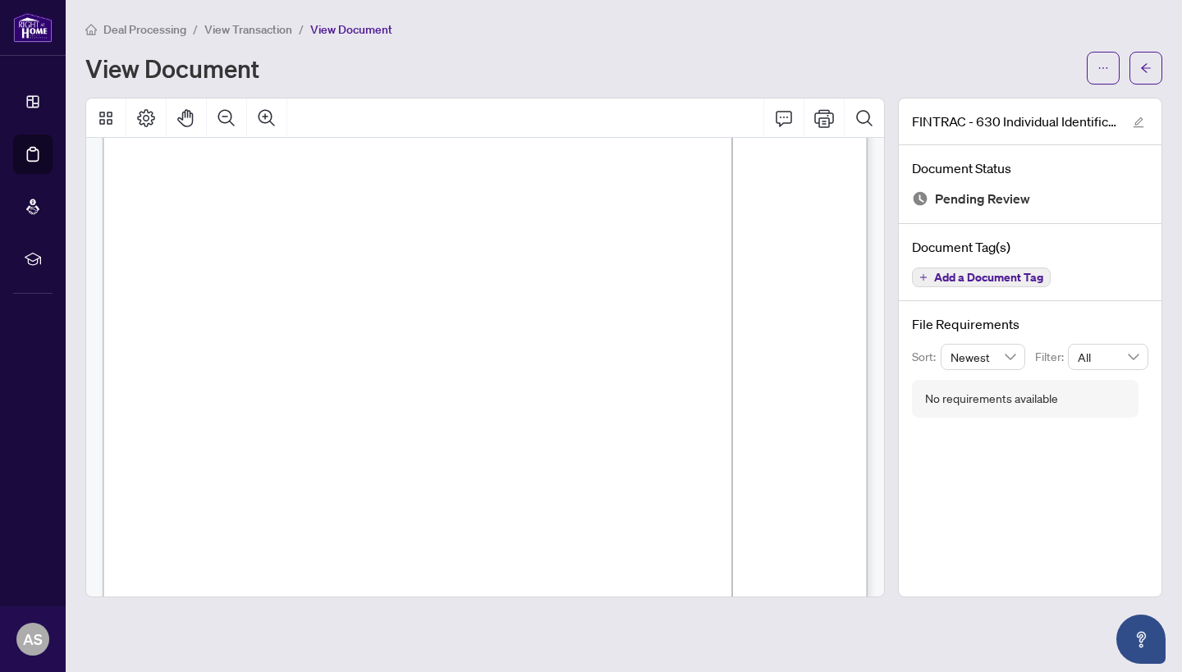
click at [461, 401] on span "Retired (Previously Warehouse Manager)" at bounding box center [534, 399] width 256 height 12
drag, startPoint x: 461, startPoint y: 401, endPoint x: 699, endPoint y: 396, distance: 239.0
click at [663, 396] on span "Retired (Previously Warehouse Manager)" at bounding box center [534, 399] width 256 height 12
drag, startPoint x: 699, startPoint y: 396, endPoint x: 461, endPoint y: 402, distance: 238.2
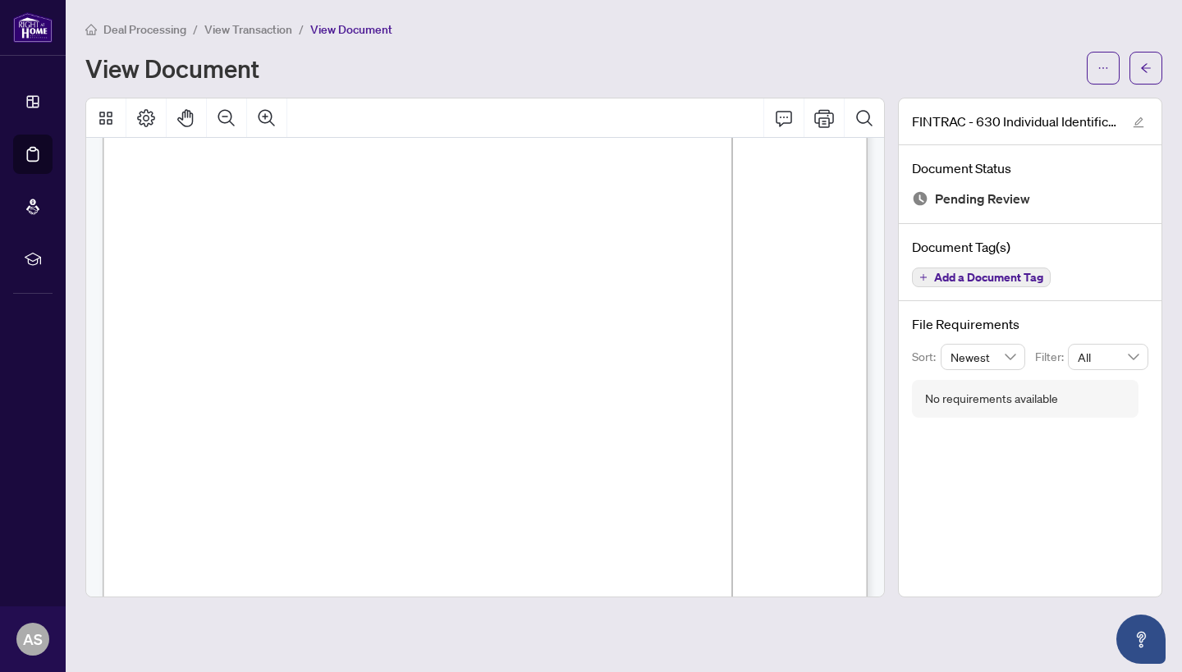
click at [461, 402] on span "Retired (Previously Warehouse Manager)" at bounding box center [534, 399] width 256 height 12
drag, startPoint x: 453, startPoint y: 399, endPoint x: 684, endPoint y: 395, distance: 230.7
click at [663, 395] on span "Retired (Previously Warehouse Manager)" at bounding box center [534, 399] width 256 height 12
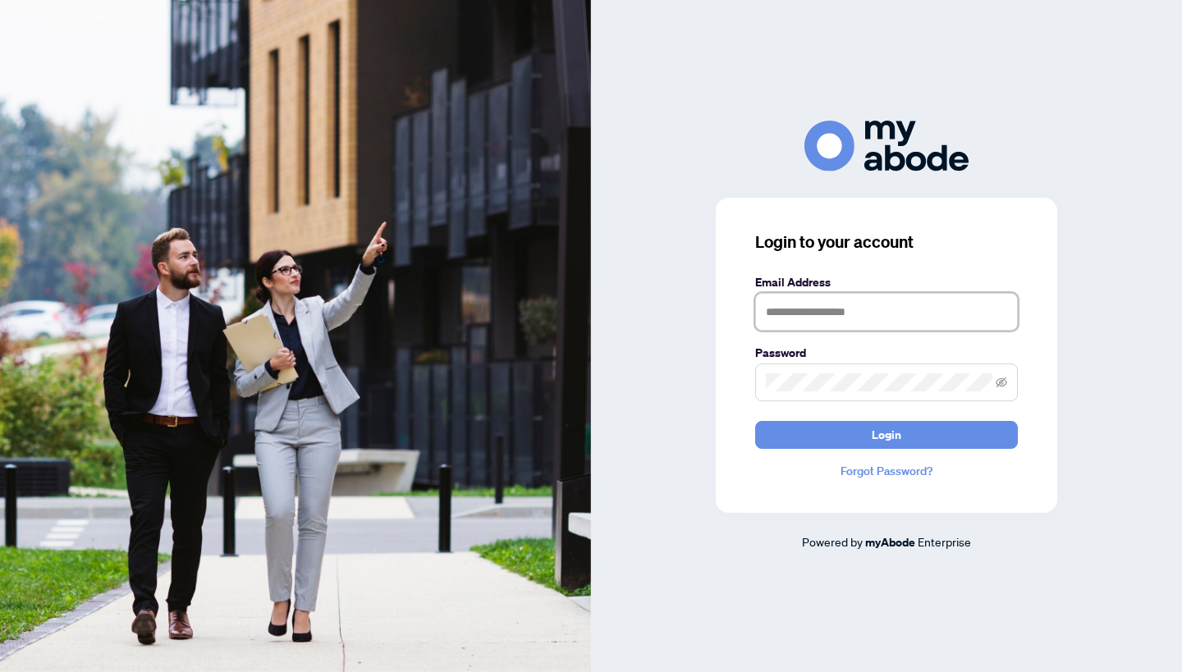
type input "**********"
click at [887, 434] on button "Login" at bounding box center [886, 435] width 263 height 28
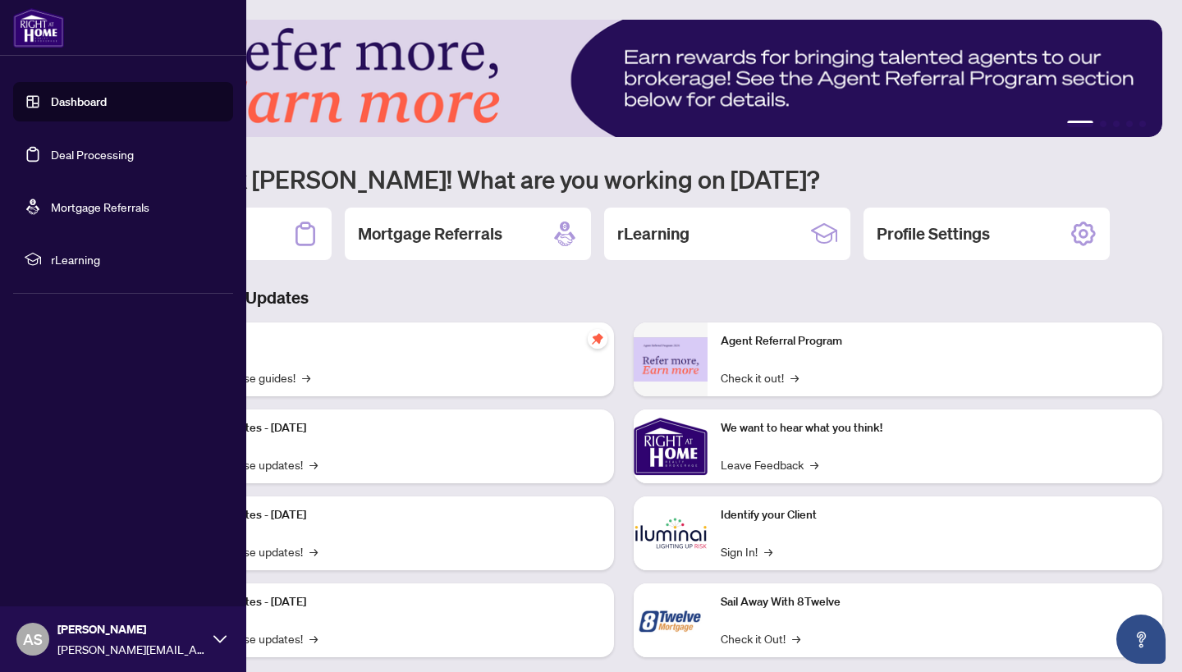
click at [51, 158] on link "Deal Processing" at bounding box center [92, 154] width 83 height 15
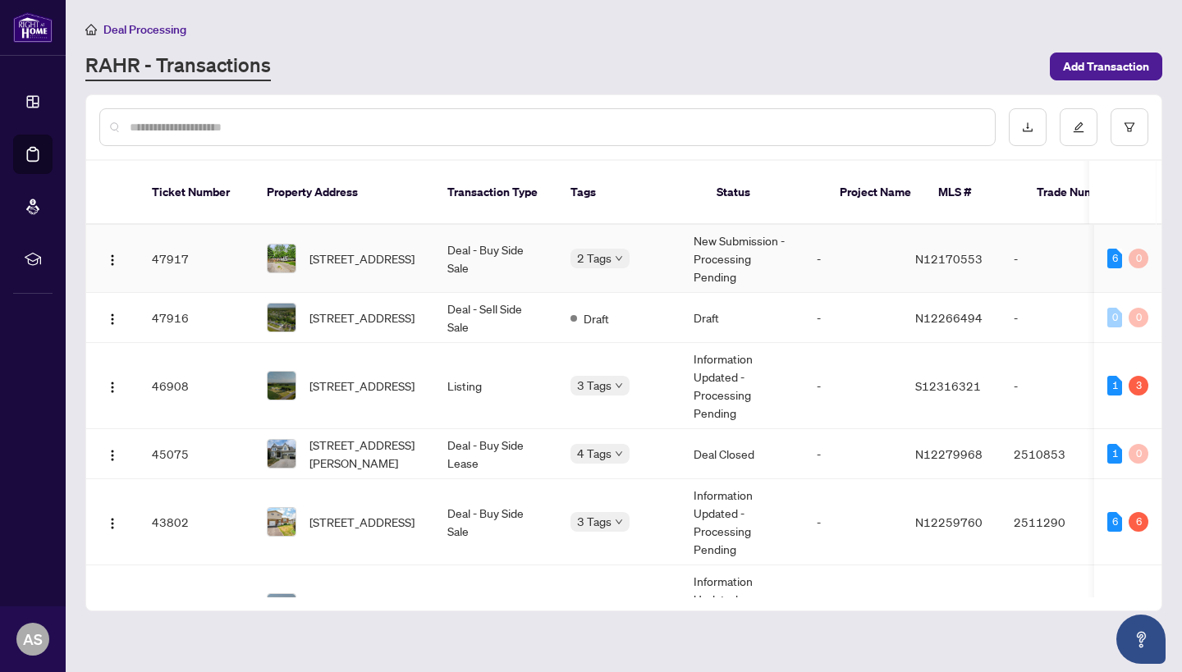
click at [381, 250] on span "[STREET_ADDRESS]" at bounding box center [362, 259] width 105 height 18
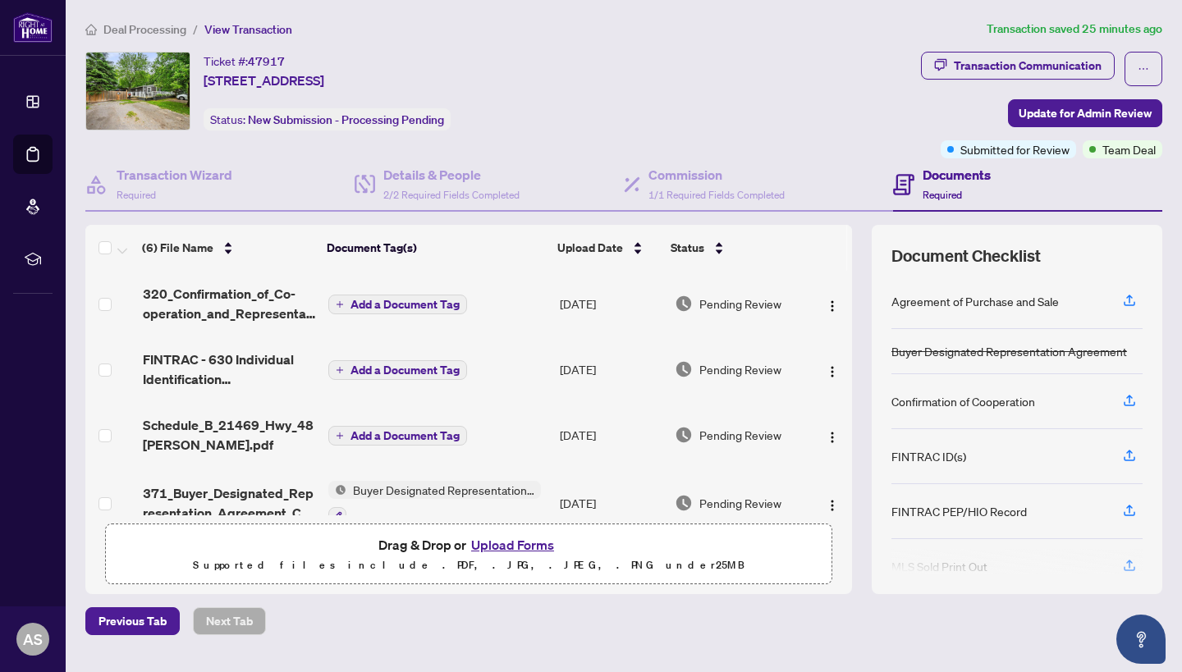
click at [227, 426] on span "Schedule_B_21469_Hwy_48 [PERSON_NAME].pdf" at bounding box center [229, 434] width 172 height 39
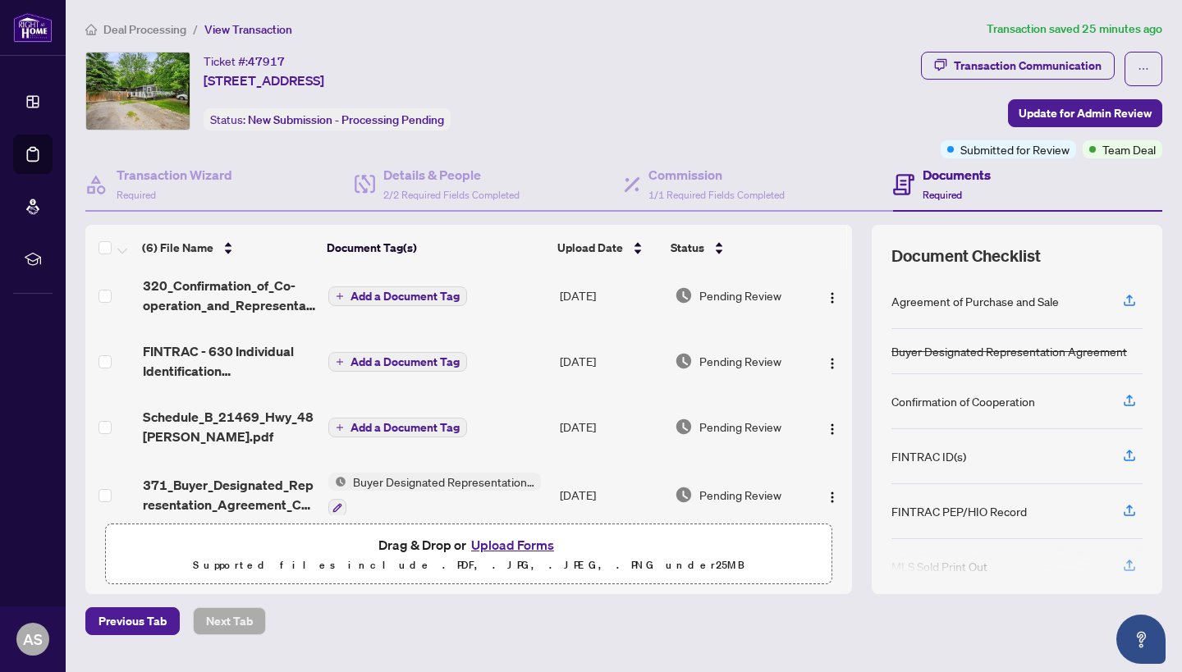
scroll to position [11, 0]
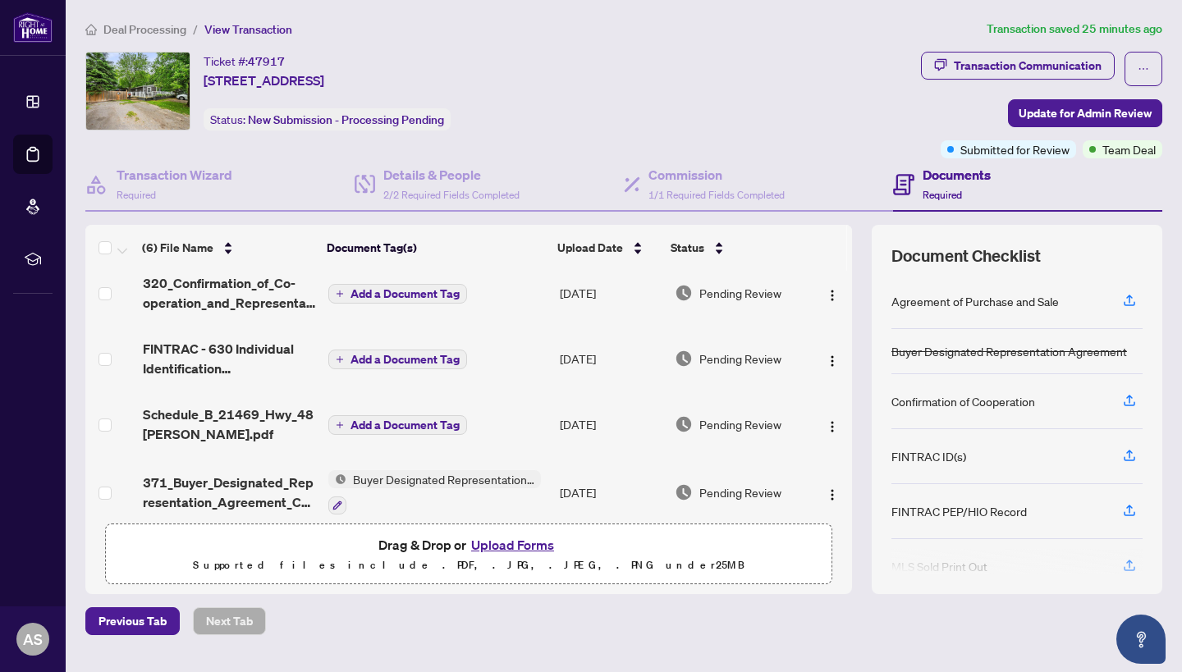
click at [414, 433] on button "Add a Document Tag" at bounding box center [397, 425] width 139 height 20
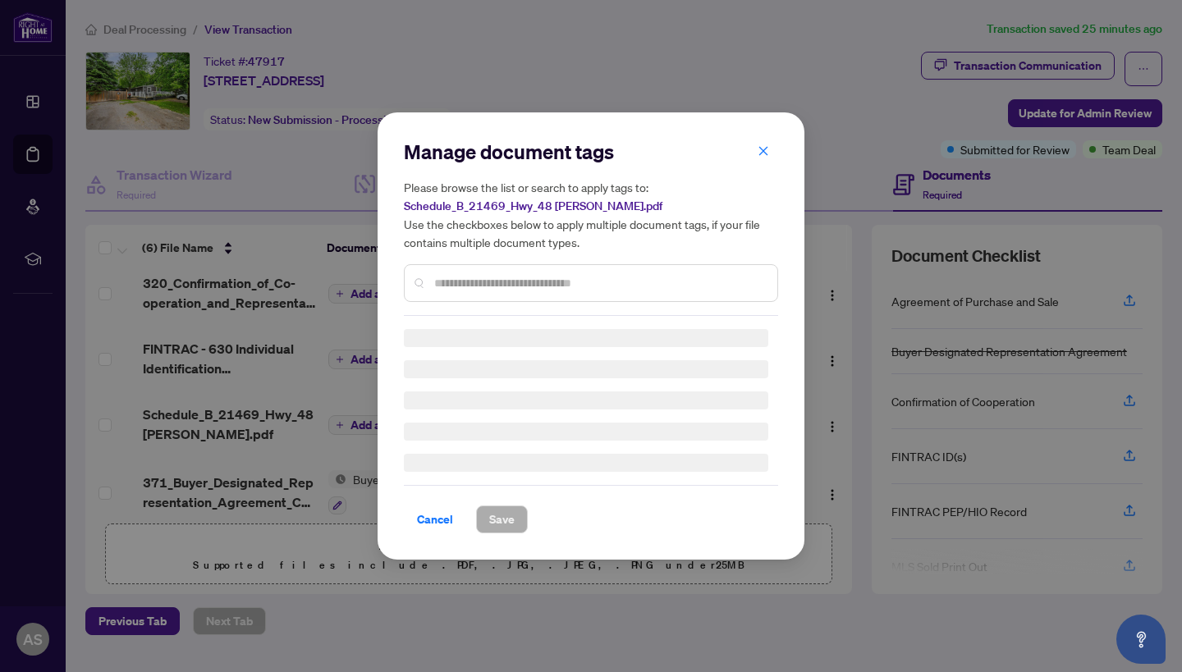
click at [499, 267] on div at bounding box center [591, 283] width 374 height 38
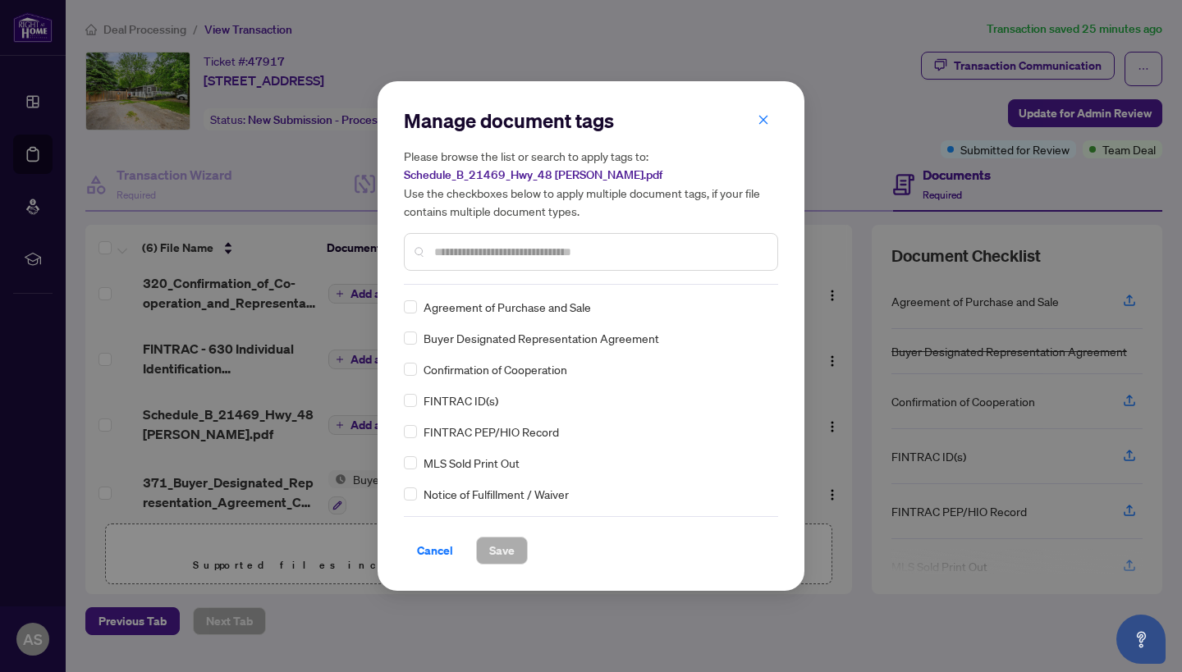
click at [498, 274] on div "Manage document tags Please browse the list or search to apply tags to: Schedul…" at bounding box center [591, 196] width 374 height 177
click at [502, 258] on input "text" at bounding box center [599, 252] width 330 height 18
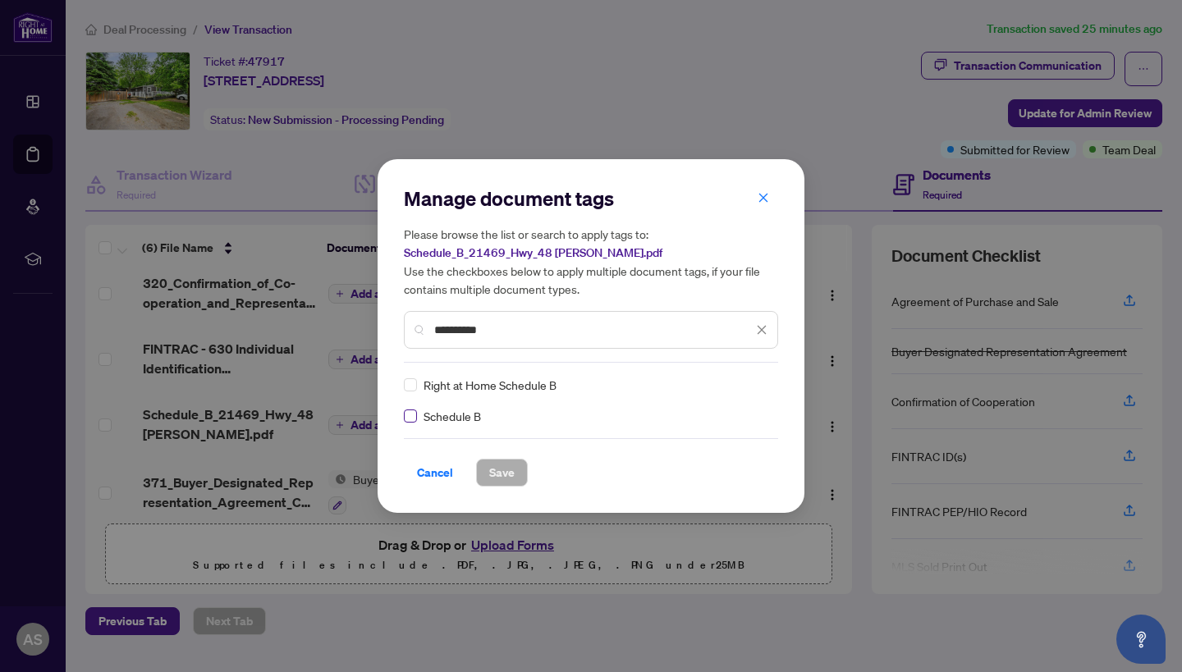
type input "**********"
click at [415, 419] on span at bounding box center [410, 416] width 13 height 13
click at [489, 461] on span "Save" at bounding box center [501, 473] width 25 height 26
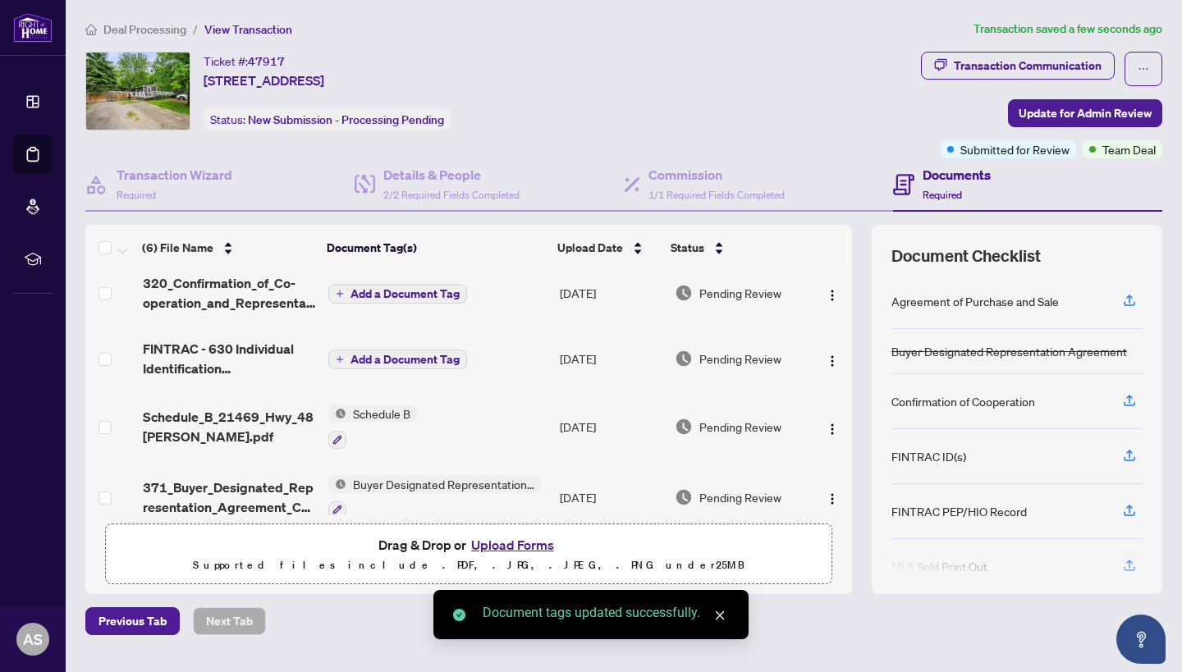
click at [400, 288] on span "Add a Document Tag" at bounding box center [405, 293] width 109 height 11
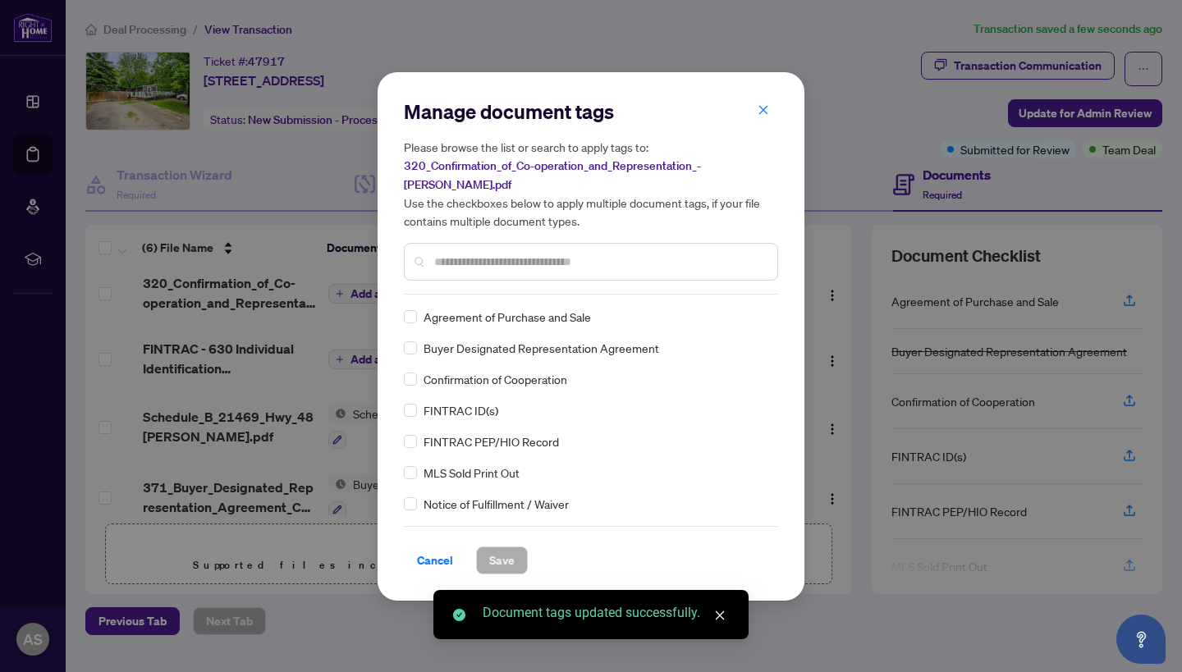
click at [480, 287] on div "Manage document tags Please browse the list or search to apply tags to: 320_Con…" at bounding box center [591, 337] width 374 height 476
click at [494, 253] on input "text" at bounding box center [599, 262] width 330 height 18
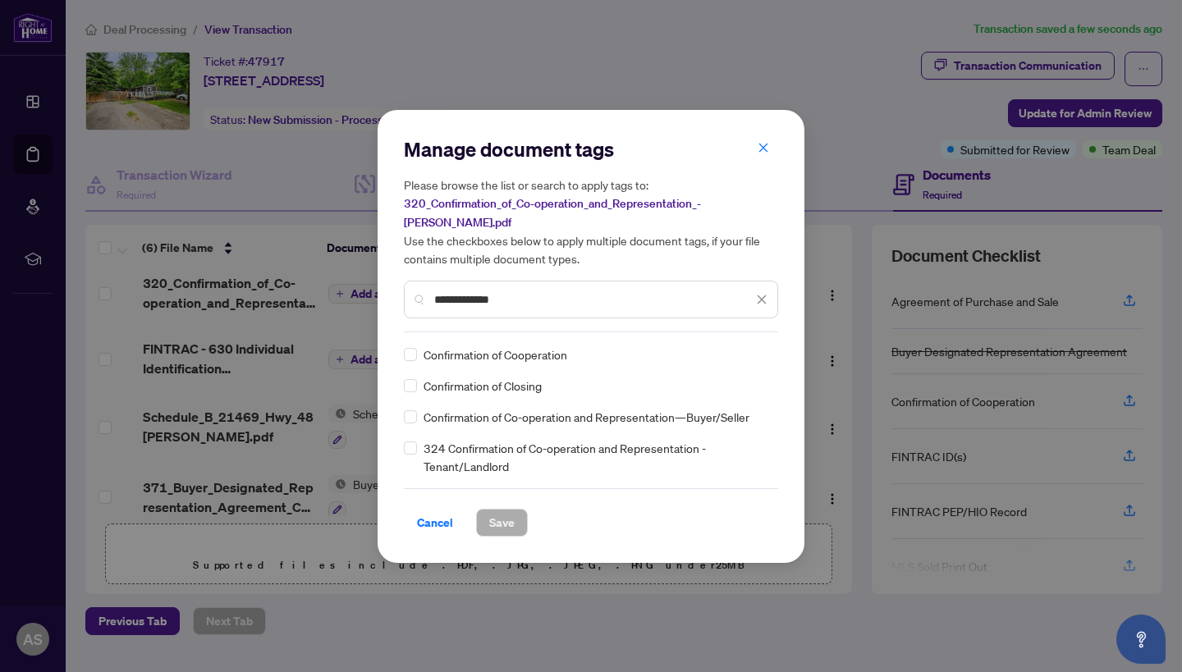
type input "**********"
click at [410, 307] on div "**********" at bounding box center [591, 300] width 374 height 38
click at [414, 348] on span at bounding box center [410, 354] width 13 height 13
click at [493, 510] on span "Save" at bounding box center [501, 523] width 25 height 26
